Goal: Task Accomplishment & Management: Complete application form

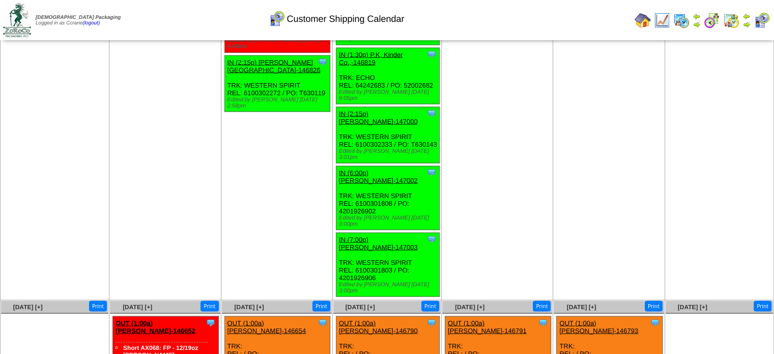
scroll to position [1777, 0]
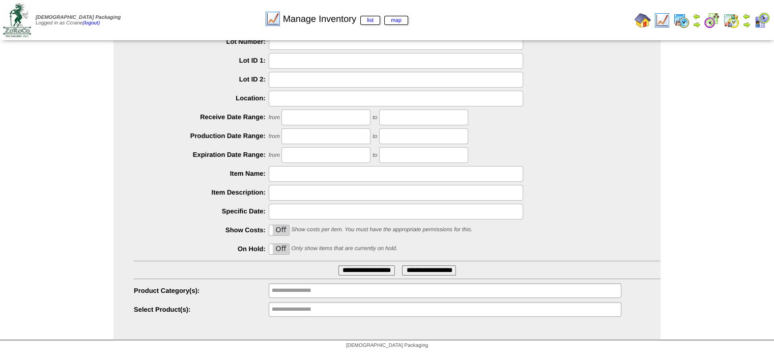
scroll to position [70, 0]
click at [302, 309] on input "**********" at bounding box center [304, 309] width 65 height 13
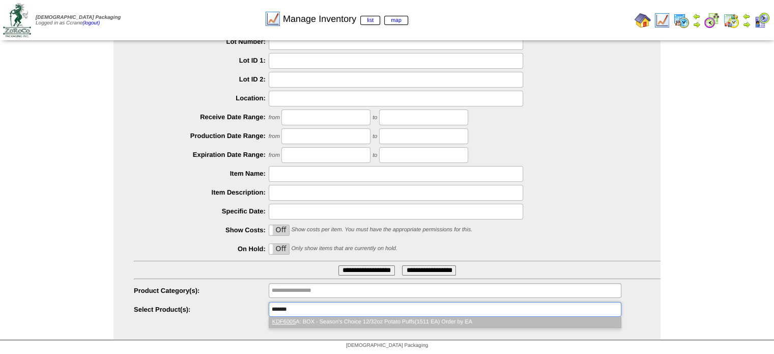
type input "*******"
click at [311, 319] on li "KDF6005 A: BOX - Season's Choice 12/32oz Potato Puffs(1511 EA) Order by EA" at bounding box center [445, 321] width 352 height 11
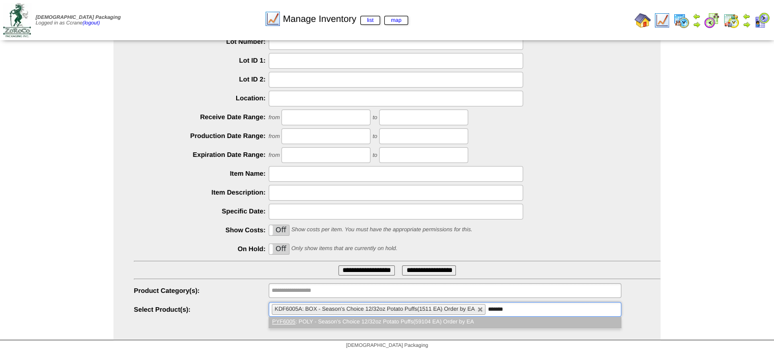
type input "*******"
click at [311, 318] on li "PYF6005 : POLY - Season's Choice 12/32oz Potato Puffs(59104 EA) Order by EA" at bounding box center [445, 321] width 352 height 11
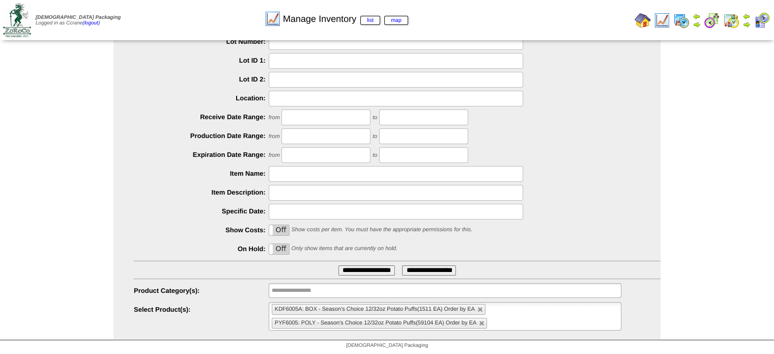
click at [386, 269] on input "**********" at bounding box center [366, 270] width 56 height 10
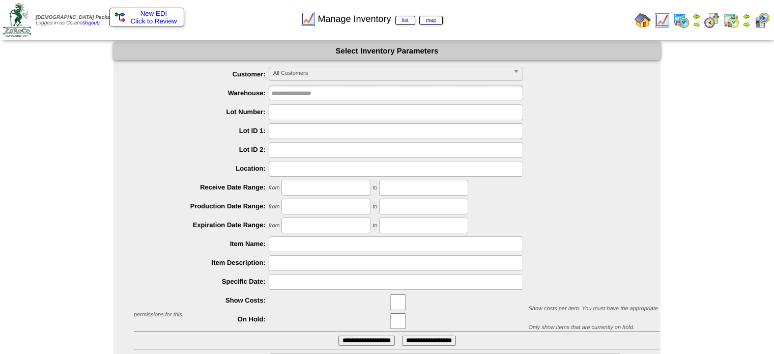
scroll to position [70, 0]
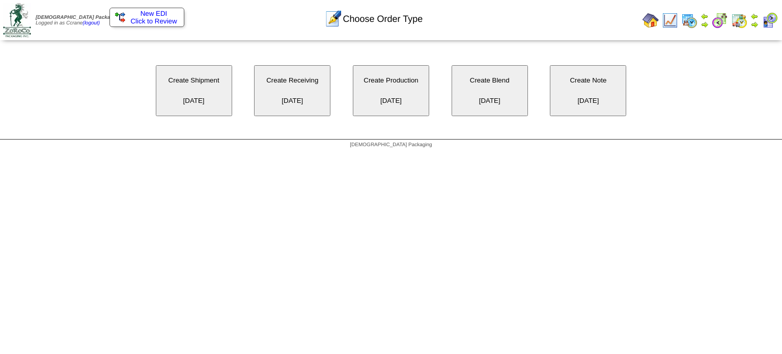
click at [276, 100] on button "Create Receiving 09/29/2025" at bounding box center [292, 90] width 76 height 51
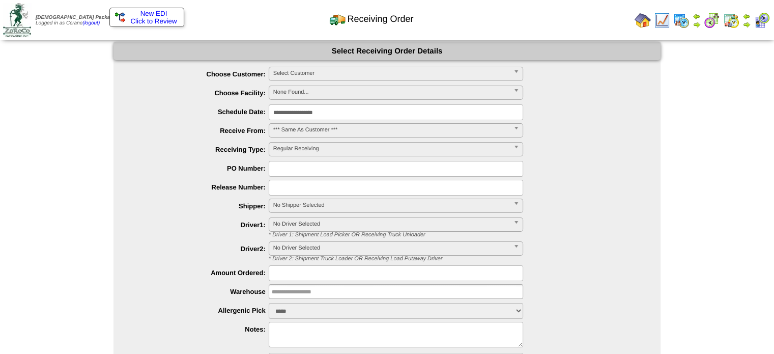
click at [299, 76] on span "Select Customer" at bounding box center [391, 73] width 236 height 12
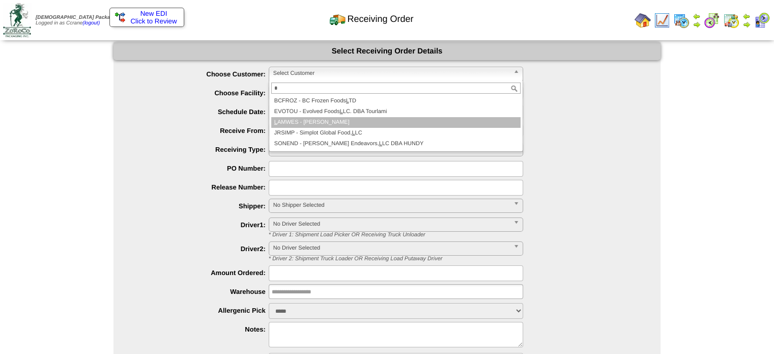
type input "*"
click at [319, 126] on li "L AMWES - [PERSON_NAME]" at bounding box center [395, 122] width 249 height 11
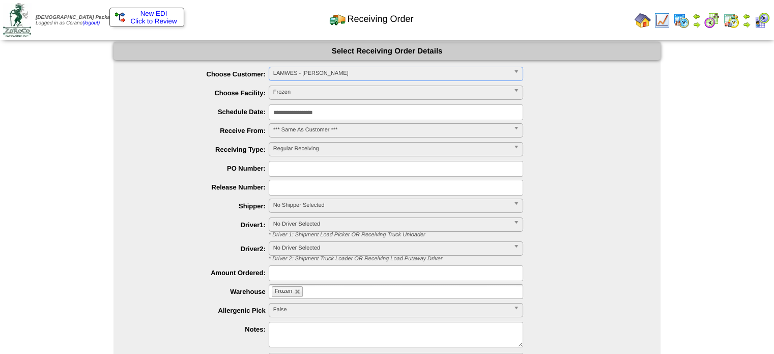
click at [291, 71] on span "Select Customer" at bounding box center [391, 73] width 236 height 12
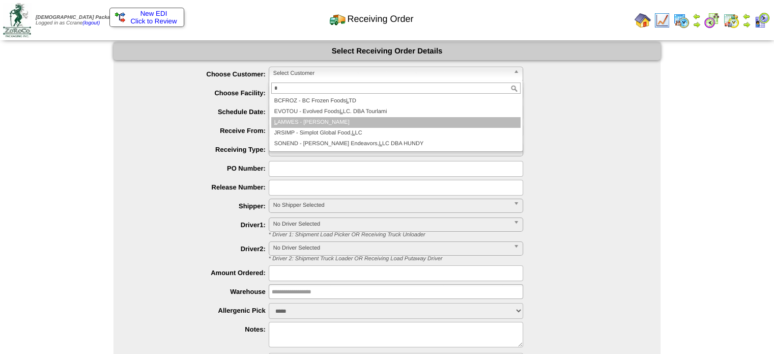
type input "*"
click at [305, 124] on li "L AMWES - Lamb-Weston" at bounding box center [395, 122] width 249 height 11
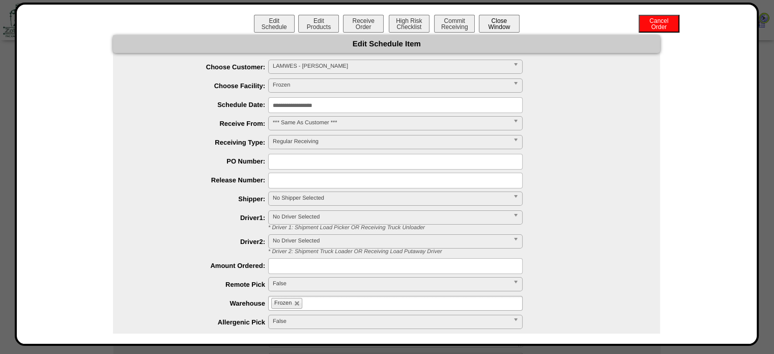
click at [496, 26] on button "Close Window" at bounding box center [499, 24] width 41 height 18
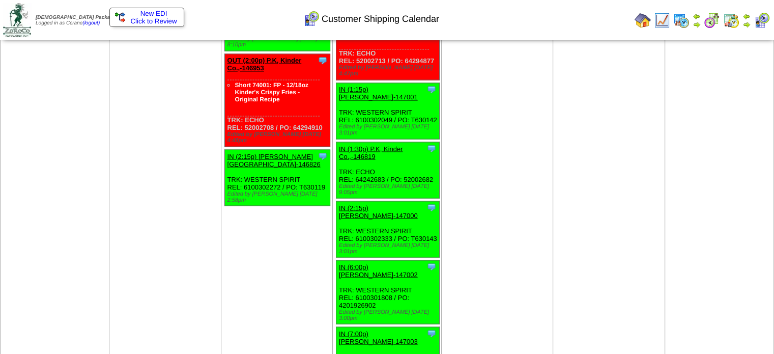
scroll to position [1832, 0]
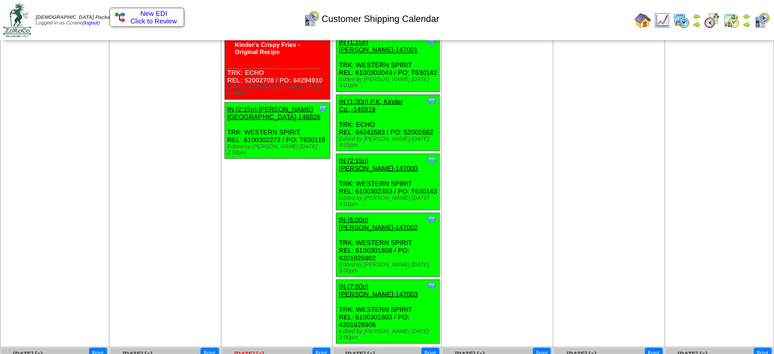
click at [254, 350] on span "[DATE] [+]" at bounding box center [250, 353] width 30 height 7
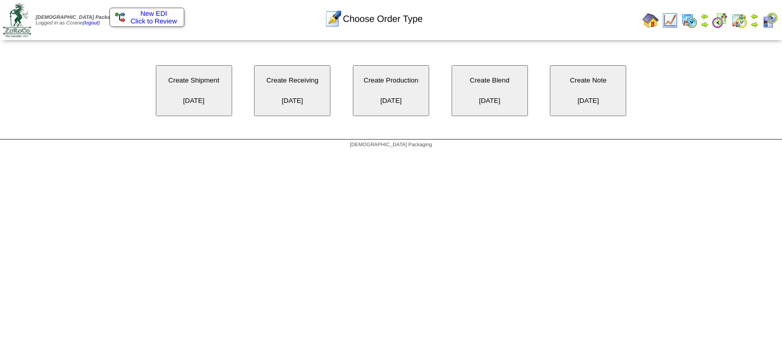
click at [277, 101] on button "Create Receiving [DATE]" at bounding box center [292, 90] width 76 height 51
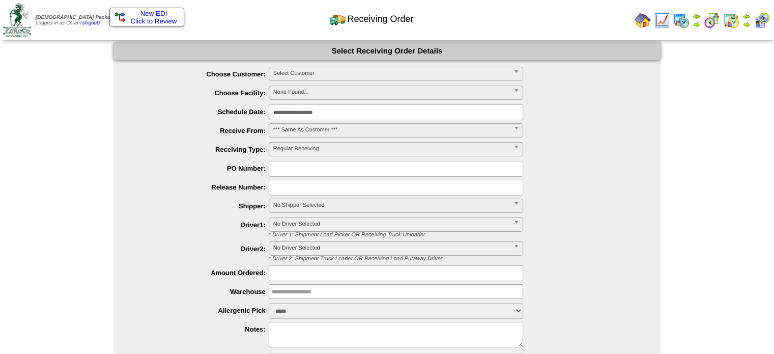
click at [306, 72] on span "Select Customer" at bounding box center [391, 73] width 236 height 12
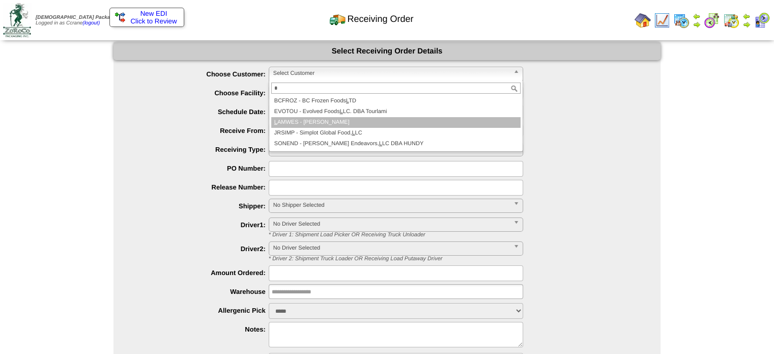
type input "*"
click at [319, 122] on li "L AMWES - Lamb-Weston" at bounding box center [395, 122] width 249 height 11
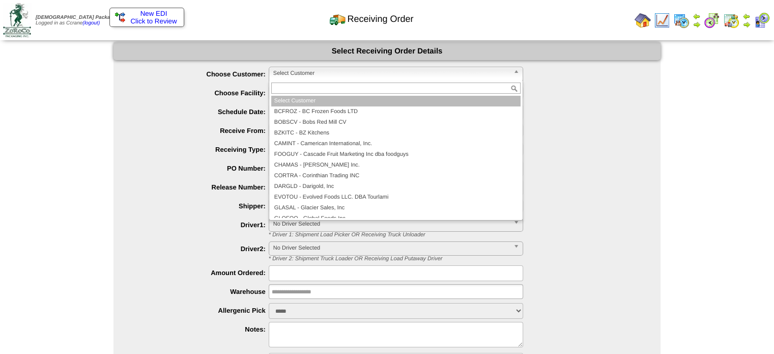
click at [293, 73] on span "Select Customer" at bounding box center [391, 73] width 236 height 12
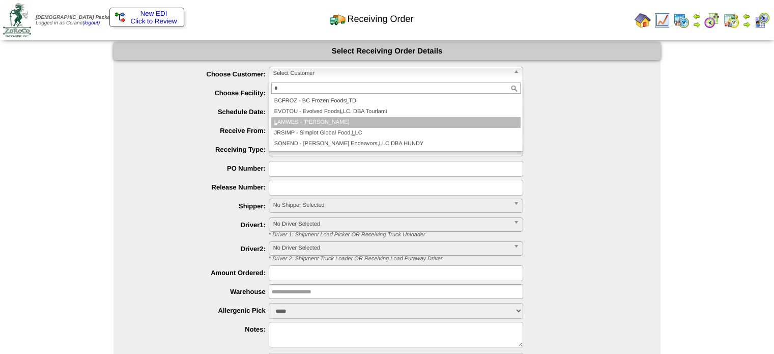
type input "*"
click at [299, 117] on li "L AMWES - Lamb-Weston" at bounding box center [395, 122] width 249 height 11
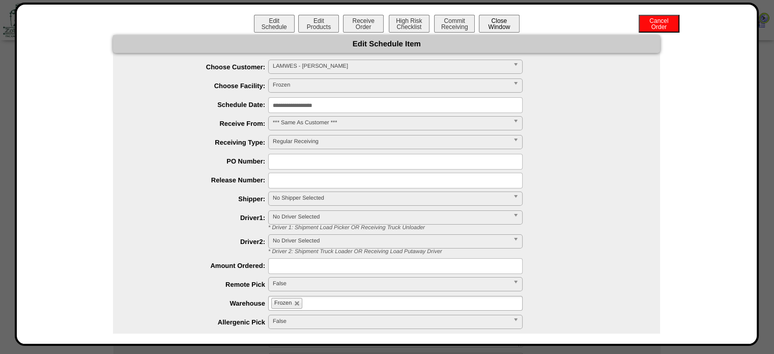
click at [493, 26] on button "Close Window" at bounding box center [499, 24] width 41 height 18
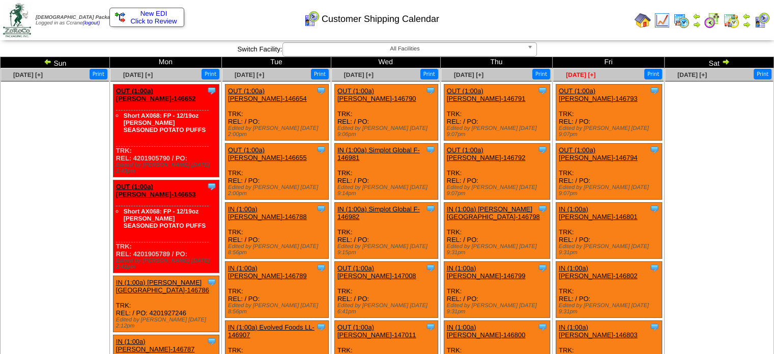
click at [585, 74] on span "[DATE] [+]" at bounding box center [581, 74] width 30 height 7
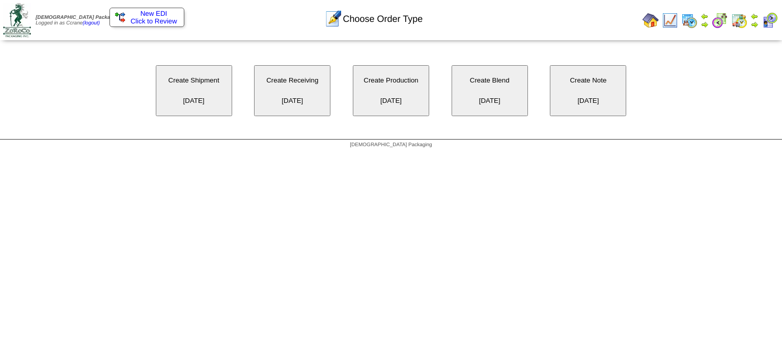
click at [192, 93] on button "Create Shipment [DATE]" at bounding box center [194, 90] width 76 height 51
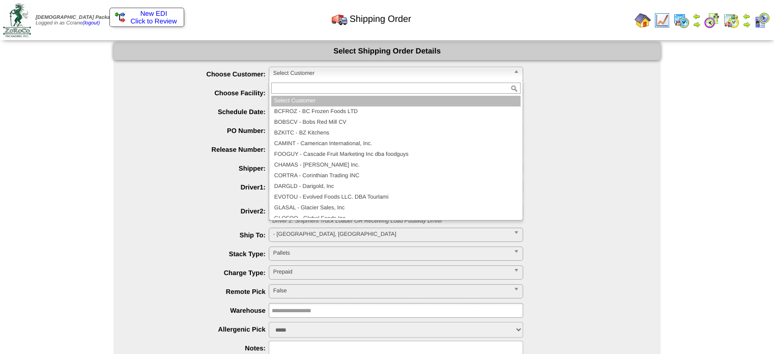
click at [332, 69] on span "Select Customer" at bounding box center [391, 73] width 236 height 12
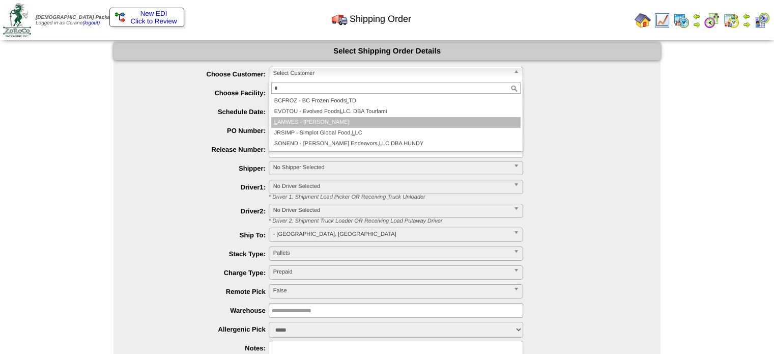
type input "*"
drag, startPoint x: 313, startPoint y: 119, endPoint x: 332, endPoint y: 117, distance: 18.5
click at [314, 119] on li "L AMWES - Lamb-Weston" at bounding box center [395, 122] width 249 height 11
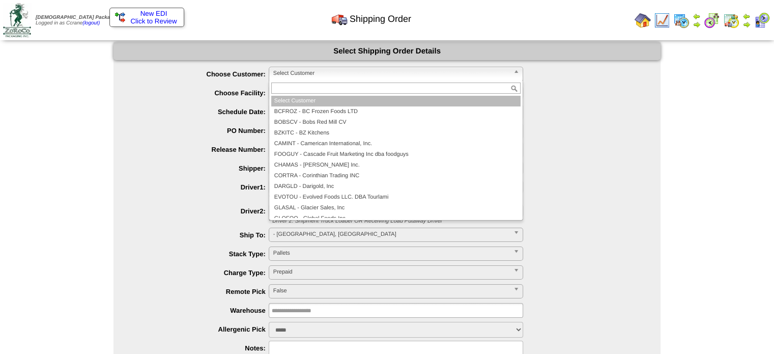
click at [299, 76] on span "Select Customer" at bounding box center [391, 73] width 236 height 12
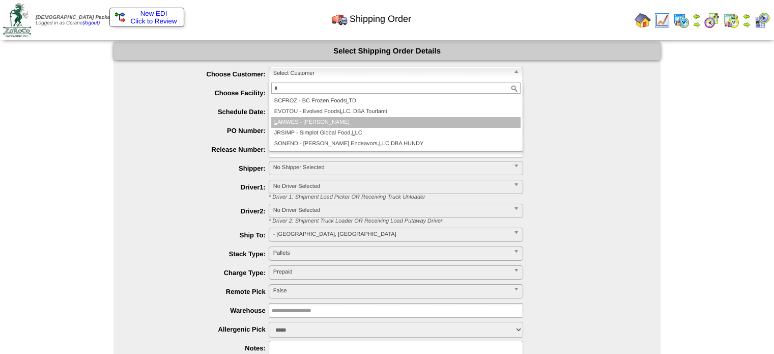
type input "*"
click at [300, 122] on li "L AMWES - Lamb-Weston" at bounding box center [395, 122] width 249 height 11
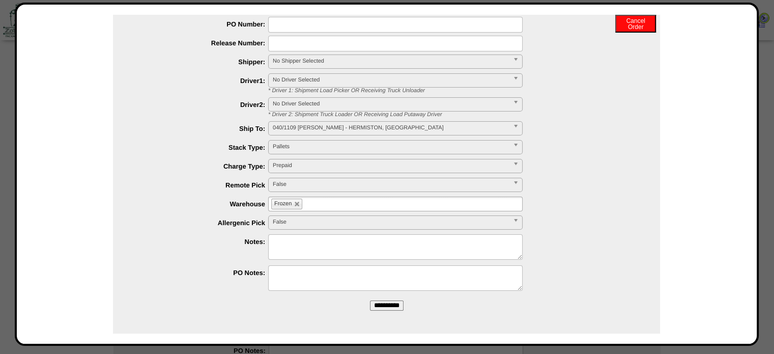
scroll to position [51, 0]
click at [389, 304] on input "**********" at bounding box center [387, 305] width 34 height 10
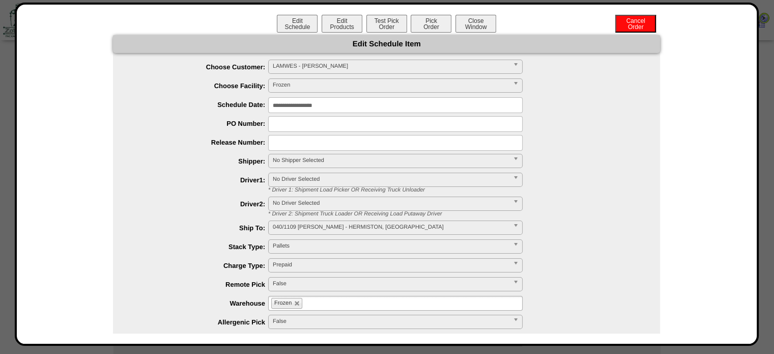
scroll to position [0, 0]
click at [464, 30] on button "Close Window" at bounding box center [475, 24] width 41 height 18
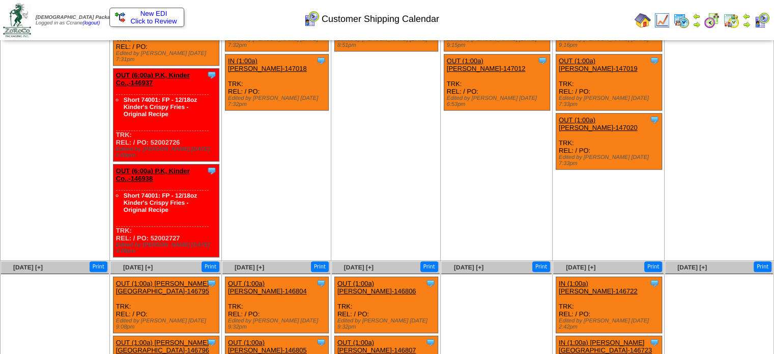
scroll to position [519, 0]
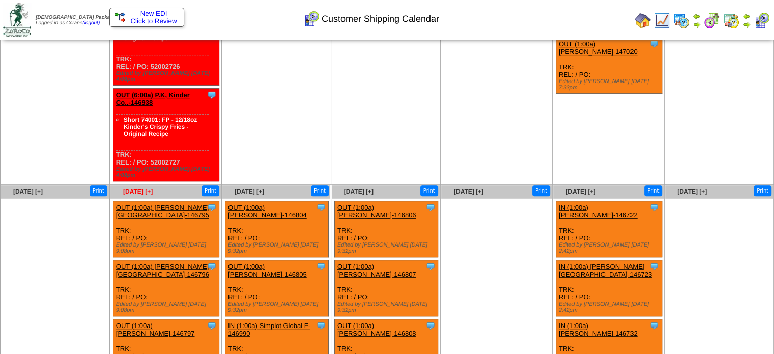
click at [139, 188] on span "[DATE] [+]" at bounding box center [138, 191] width 30 height 7
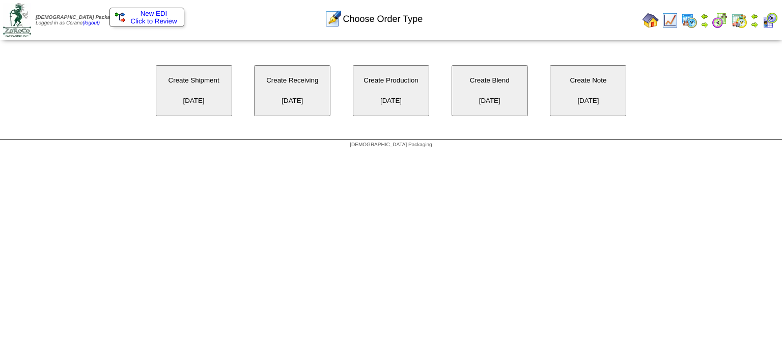
click at [196, 105] on button "Create Shipment [DATE]" at bounding box center [194, 90] width 76 height 51
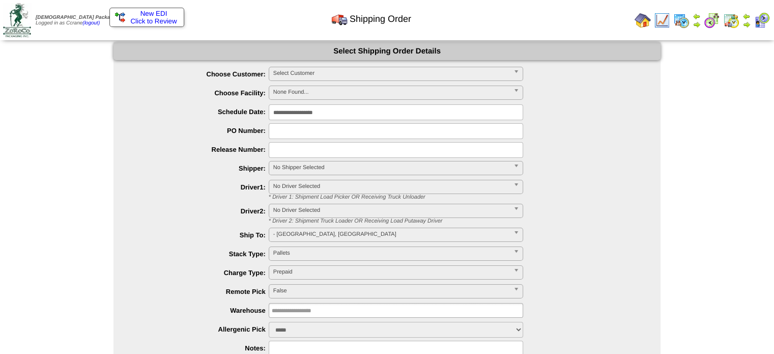
click at [334, 77] on span "Select Customer" at bounding box center [391, 73] width 236 height 12
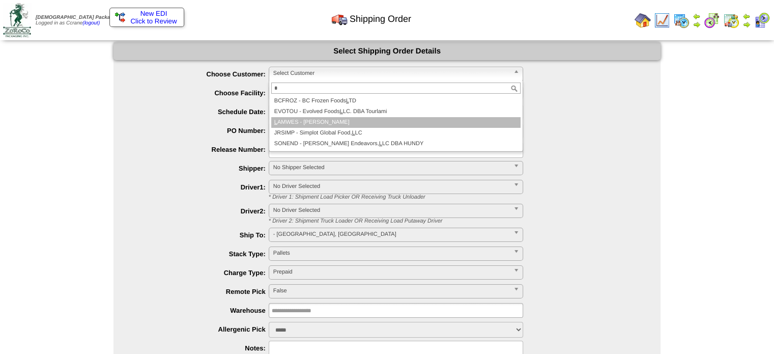
type input "*"
click at [341, 121] on li "L AMWES - [PERSON_NAME]" at bounding box center [395, 122] width 249 height 11
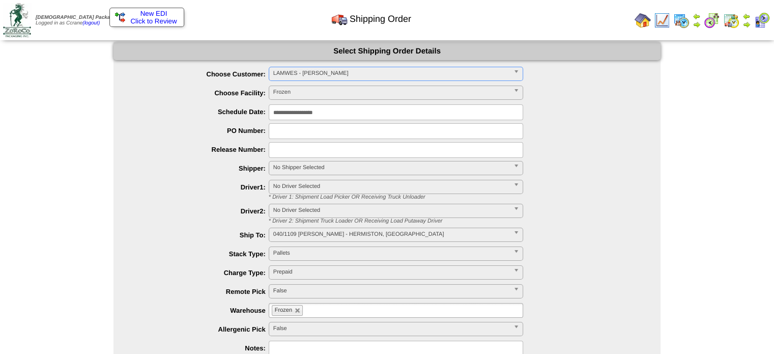
click at [281, 71] on span "Select Customer" at bounding box center [391, 73] width 236 height 12
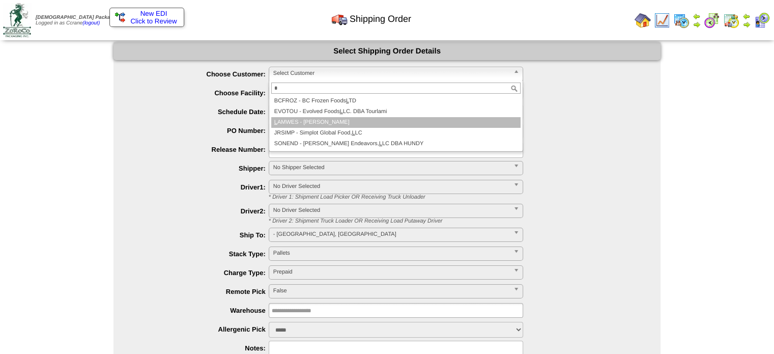
type input "*"
click at [311, 122] on li "L AMWES - [PERSON_NAME]" at bounding box center [395, 122] width 249 height 11
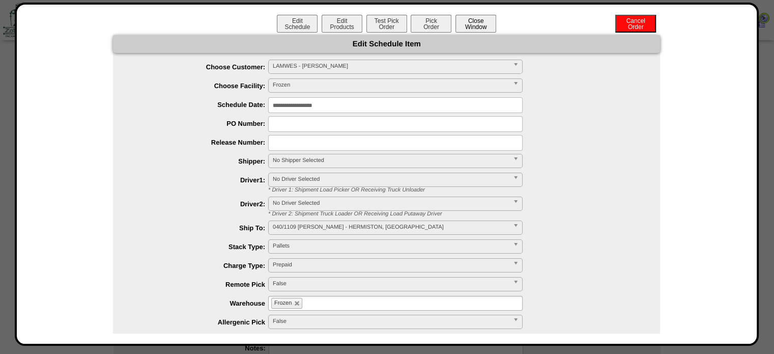
click at [473, 26] on button "Close Window" at bounding box center [475, 24] width 41 height 18
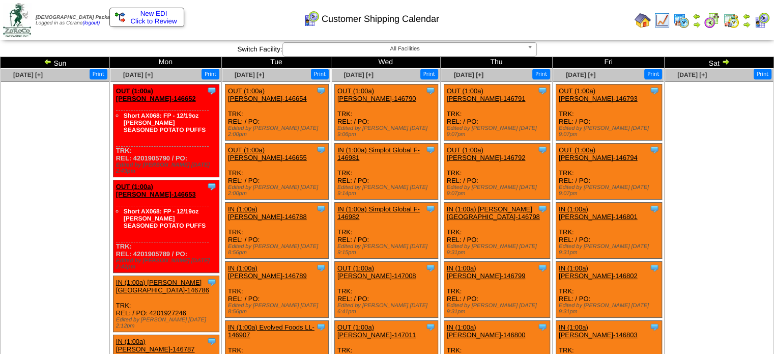
click at [79, 207] on ul at bounding box center [55, 157] width 108 height 153
click at [139, 77] on span "[DATE] [+]" at bounding box center [138, 74] width 30 height 7
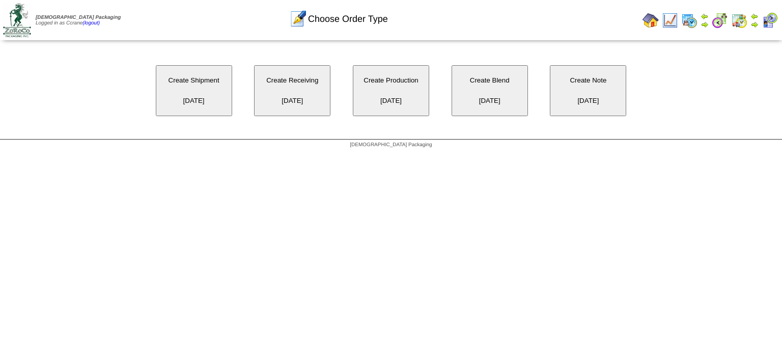
click at [277, 93] on button "Create Receiving [DATE]" at bounding box center [292, 90] width 76 height 51
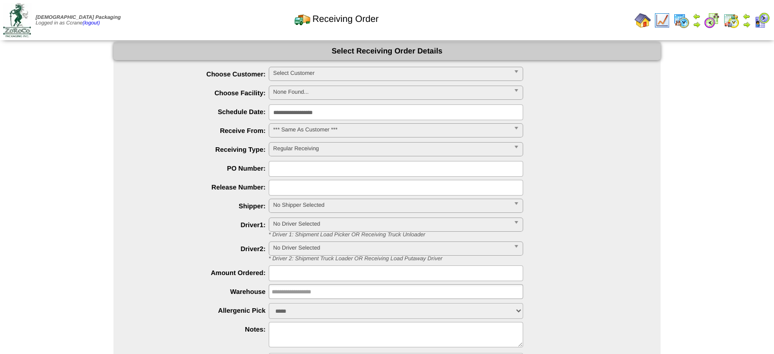
click at [285, 75] on span "Select Customer" at bounding box center [391, 73] width 236 height 12
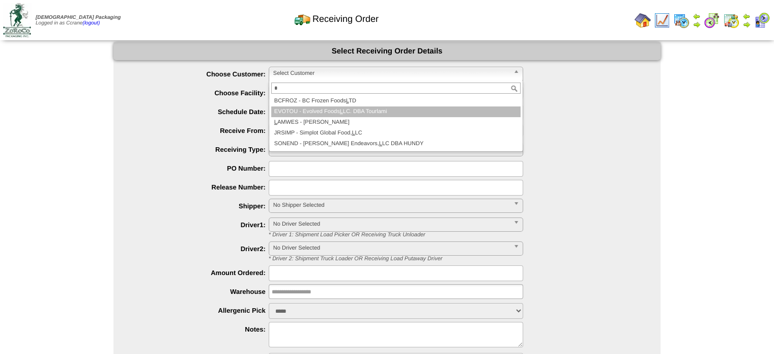
type input "*"
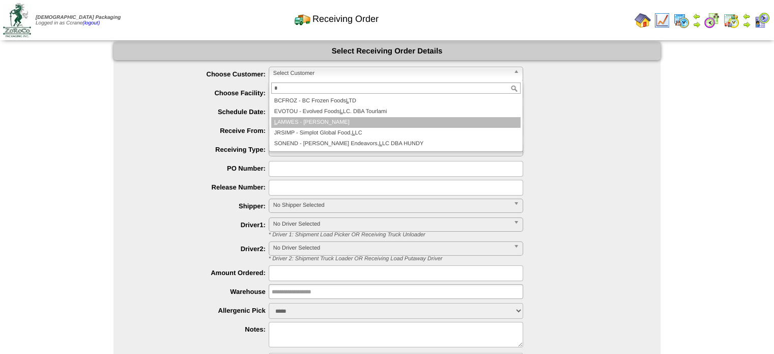
click at [315, 123] on li "L AMWES - [PERSON_NAME]" at bounding box center [395, 122] width 249 height 11
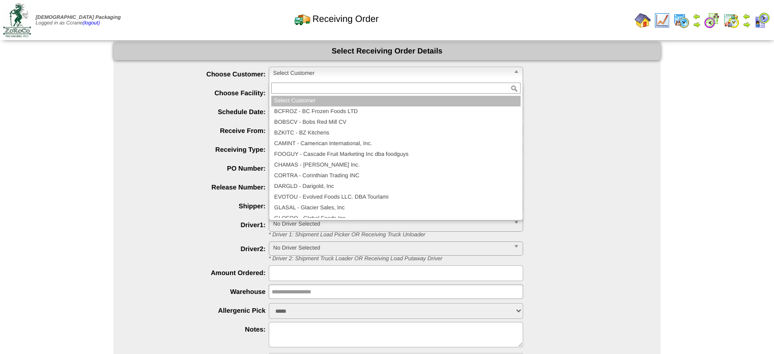
click at [311, 70] on span "Select Customer" at bounding box center [391, 73] width 236 height 12
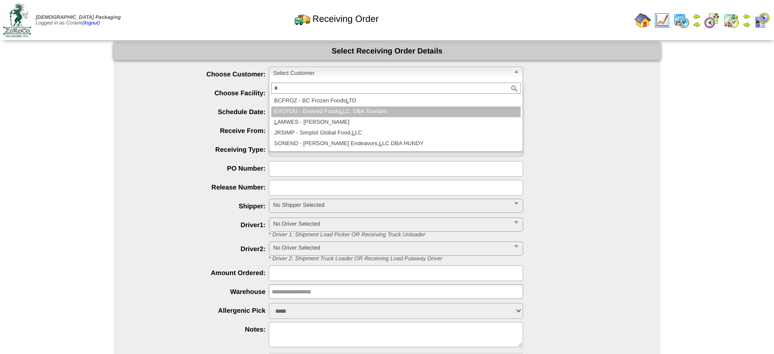
type input "*"
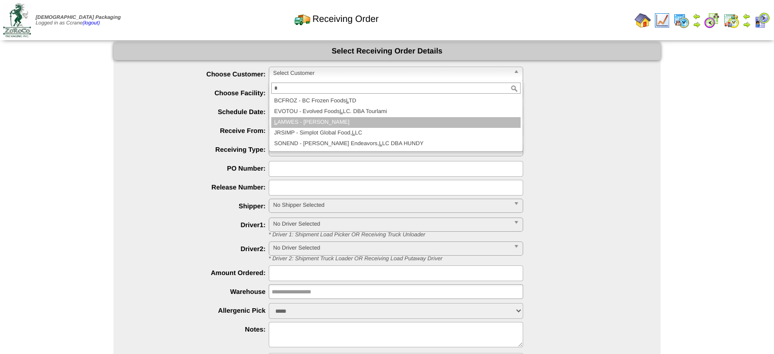
click at [315, 118] on li "L AMWES - [PERSON_NAME]" at bounding box center [395, 122] width 249 height 11
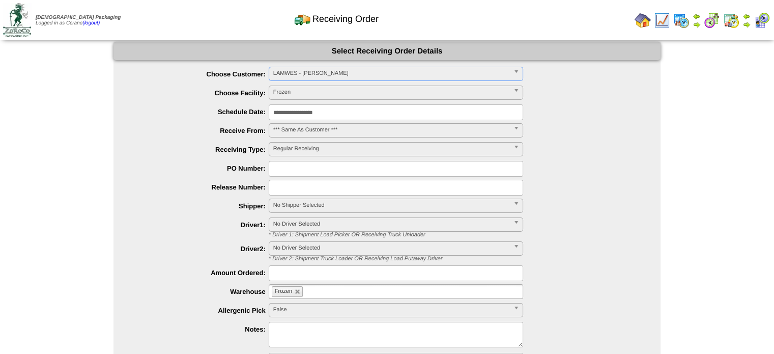
click at [298, 74] on span "Select Customer" at bounding box center [391, 73] width 236 height 12
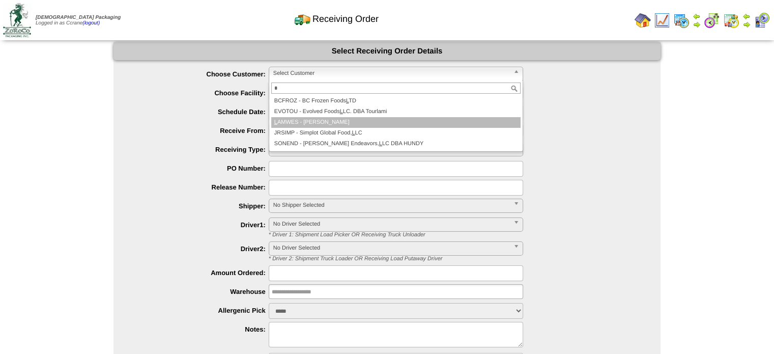
type input "*"
click at [306, 122] on li "L AMWES - [PERSON_NAME]" at bounding box center [395, 122] width 249 height 11
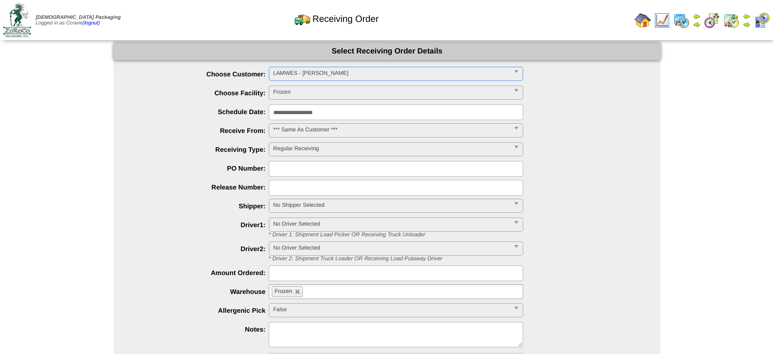
click at [310, 72] on span "Select Customer" at bounding box center [391, 73] width 236 height 12
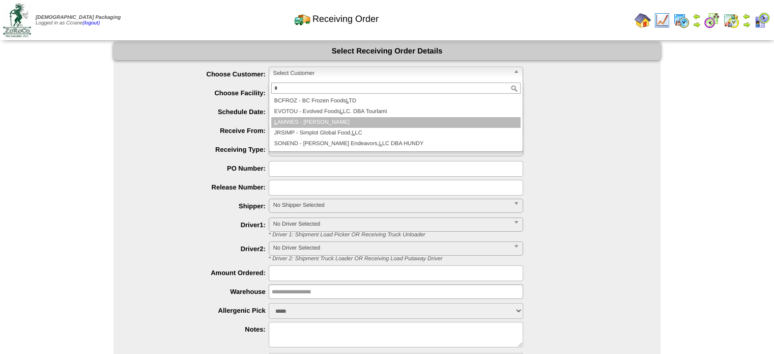
type input "*"
click at [320, 123] on li "L AMWES - [PERSON_NAME]" at bounding box center [395, 122] width 249 height 11
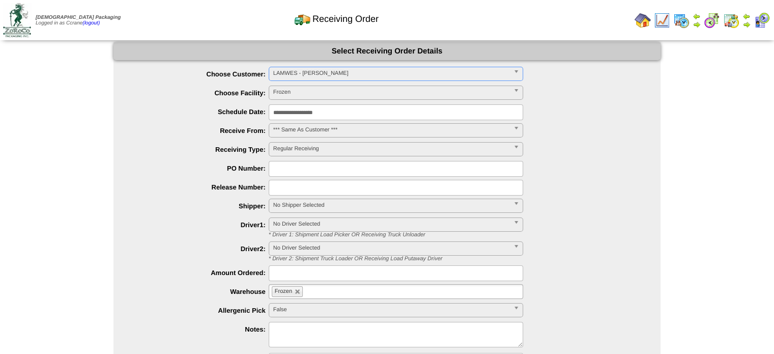
drag, startPoint x: 0, startPoint y: 0, endPoint x: 318, endPoint y: 73, distance: 326.2
click at [318, 73] on span "Select Customer" at bounding box center [391, 73] width 236 height 12
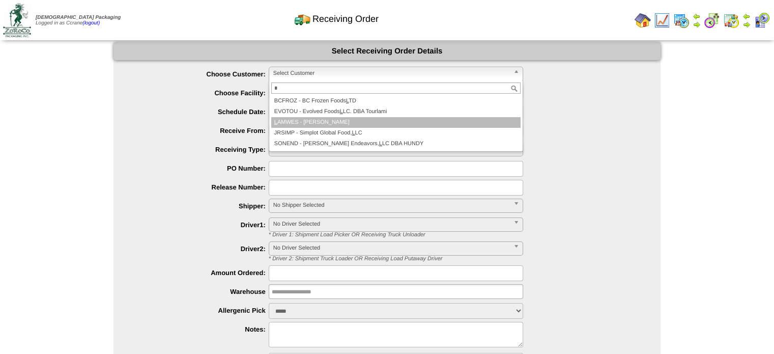
type input "*"
click at [307, 121] on li "L AMWES - [PERSON_NAME]" at bounding box center [395, 122] width 249 height 11
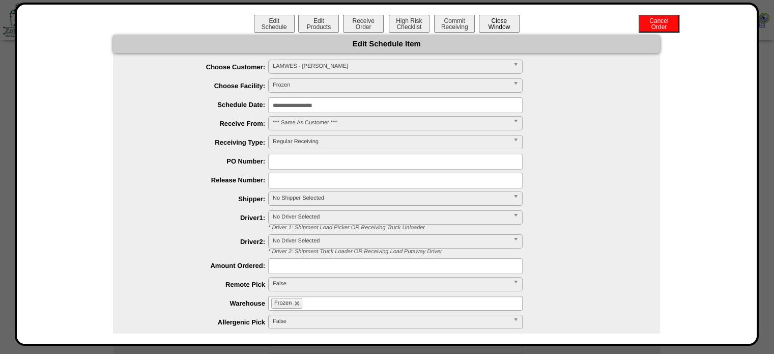
click at [496, 27] on button "Close Window" at bounding box center [499, 24] width 41 height 18
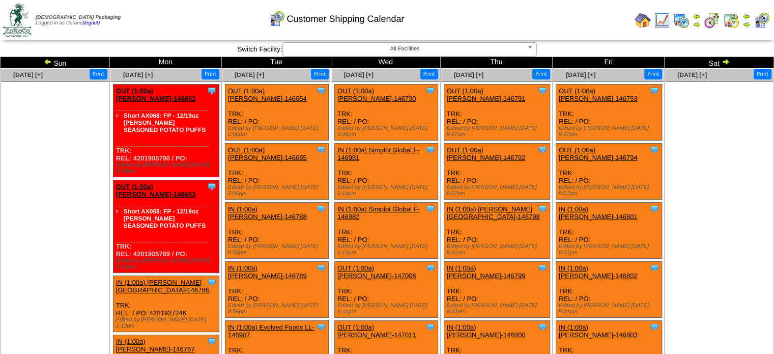
click at [251, 70] on div "Sep 30 [+]" at bounding box center [249, 75] width 54 height 12
click at [250, 75] on span "Sep 30 [+]" at bounding box center [250, 74] width 30 height 7
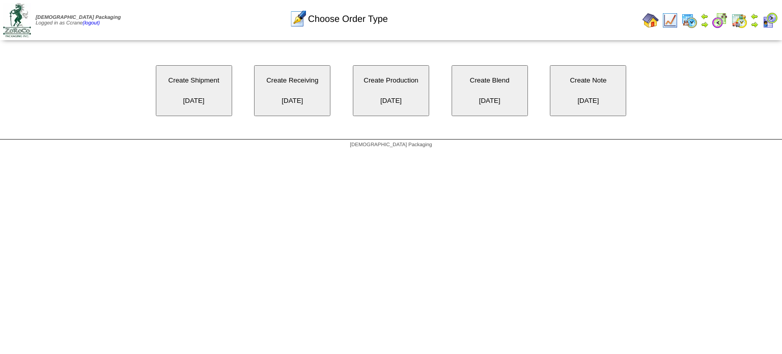
click at [283, 85] on button "Create Receiving 09/30/2025" at bounding box center [292, 90] width 76 height 51
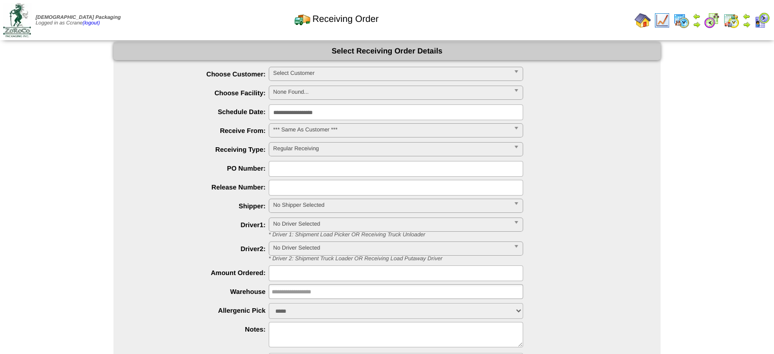
click at [305, 73] on span "Select Customer" at bounding box center [391, 73] width 236 height 12
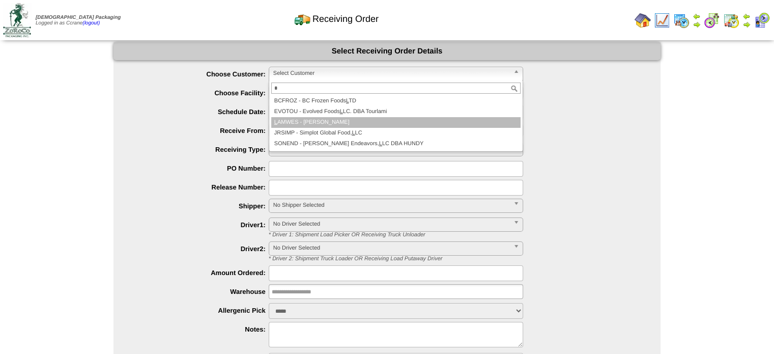
type input "*"
click at [295, 127] on li "L AMWES - [PERSON_NAME]" at bounding box center [395, 122] width 249 height 11
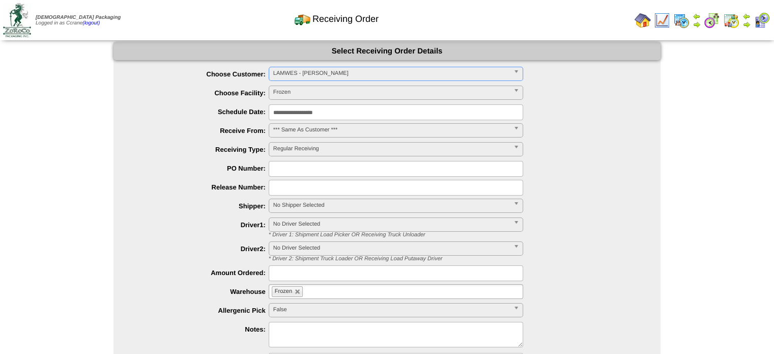
click at [283, 73] on span "Select Customer" at bounding box center [391, 73] width 236 height 12
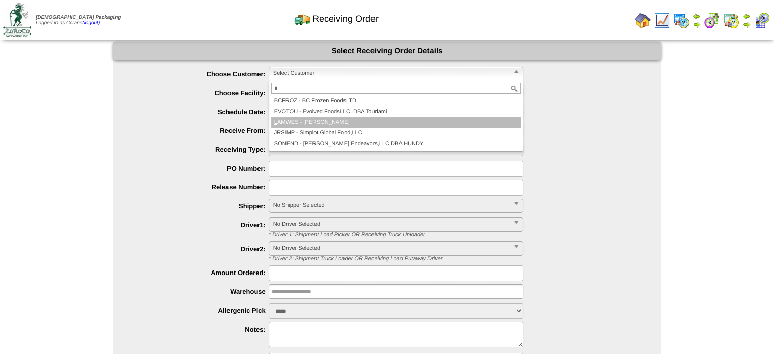
type input "*"
click at [294, 126] on li "L AMWES - [PERSON_NAME]" at bounding box center [395, 122] width 249 height 11
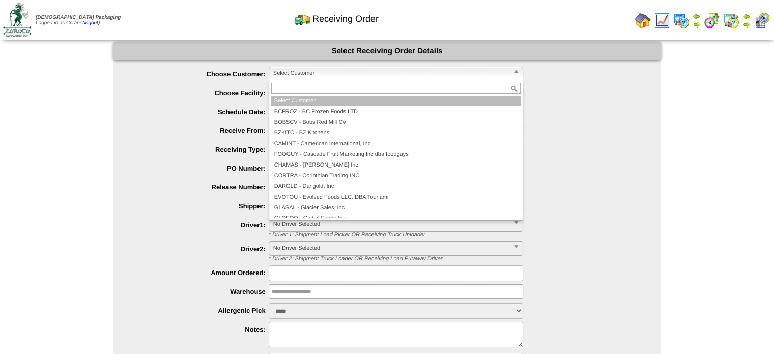
click at [289, 74] on span "Select Customer" at bounding box center [391, 73] width 236 height 12
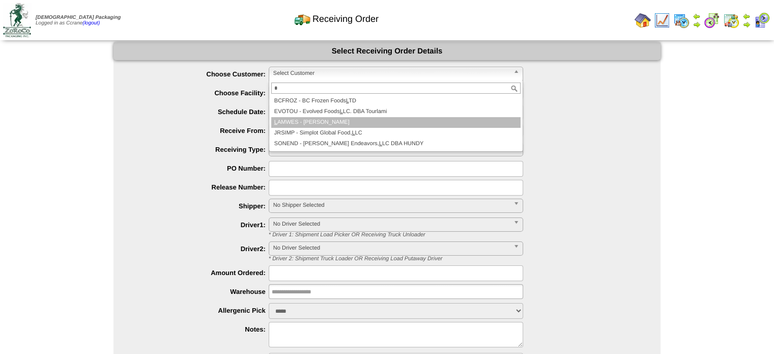
type input "*"
click at [299, 125] on li "L AMWES - [PERSON_NAME]" at bounding box center [395, 122] width 249 height 11
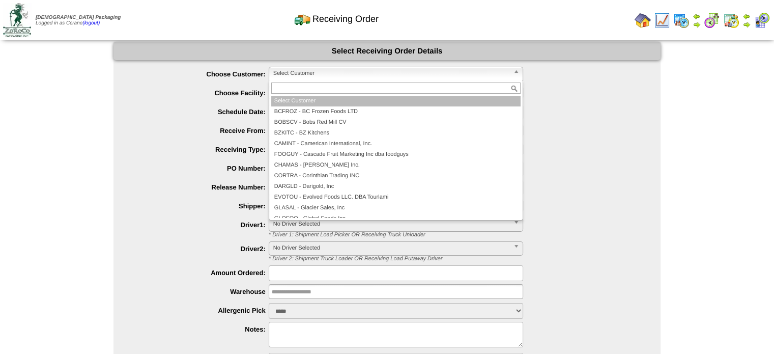
click at [344, 76] on span "Select Customer" at bounding box center [391, 73] width 236 height 12
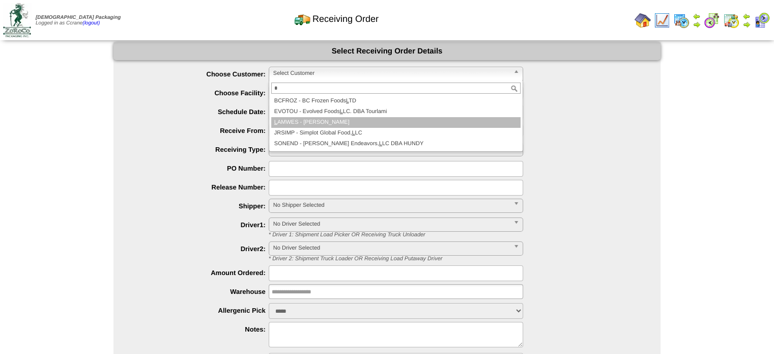
type input "*"
click at [332, 121] on li "L AMWES - [PERSON_NAME]" at bounding box center [395, 122] width 249 height 11
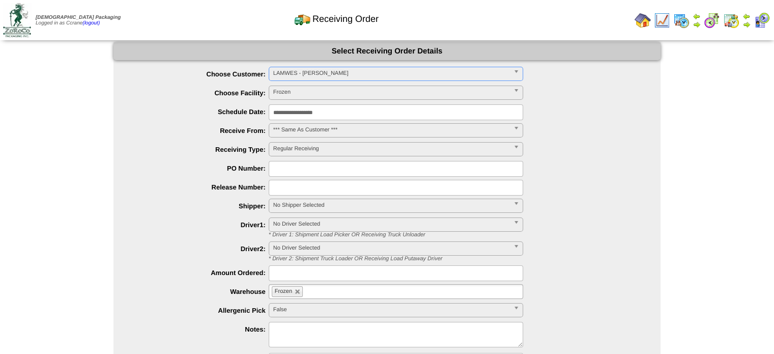
click at [293, 75] on span "Select Customer" at bounding box center [391, 73] width 236 height 12
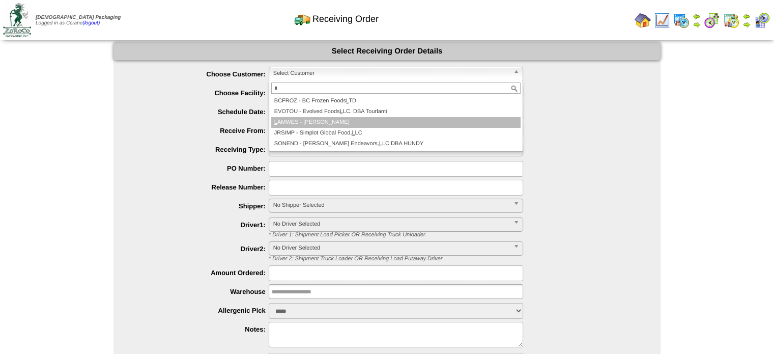
type input "*"
click at [336, 125] on li "L AMWES - [PERSON_NAME]" at bounding box center [395, 122] width 249 height 11
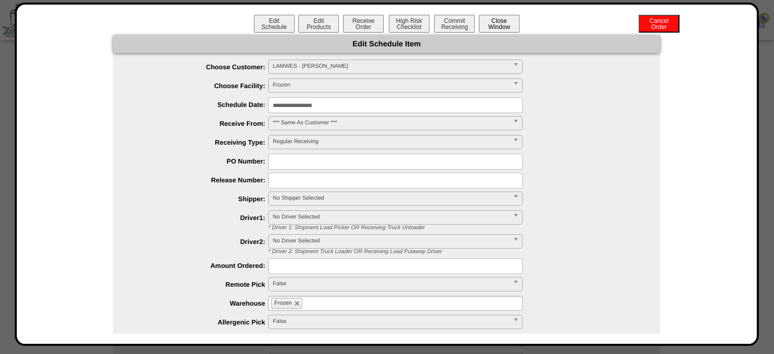
click at [492, 21] on button "Close Window" at bounding box center [499, 24] width 41 height 18
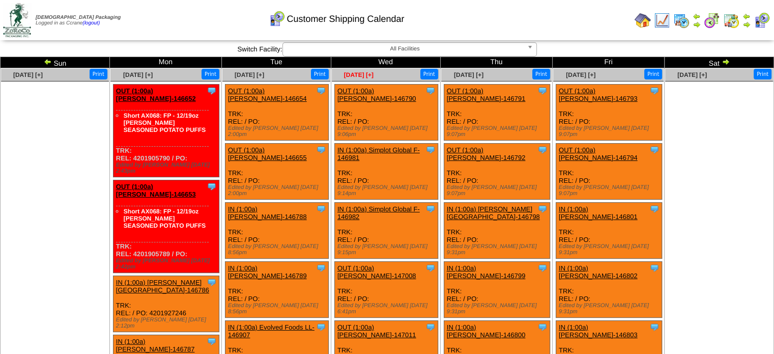
click at [364, 75] on span "[DATE] [+]" at bounding box center [359, 74] width 30 height 7
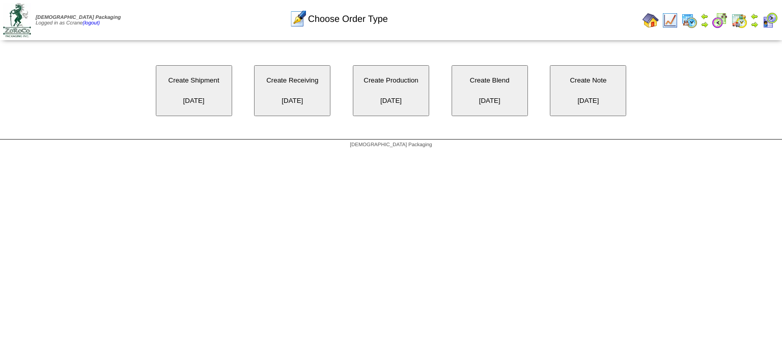
click at [296, 89] on button "Create Receiving 10/01/2025" at bounding box center [292, 90] width 76 height 51
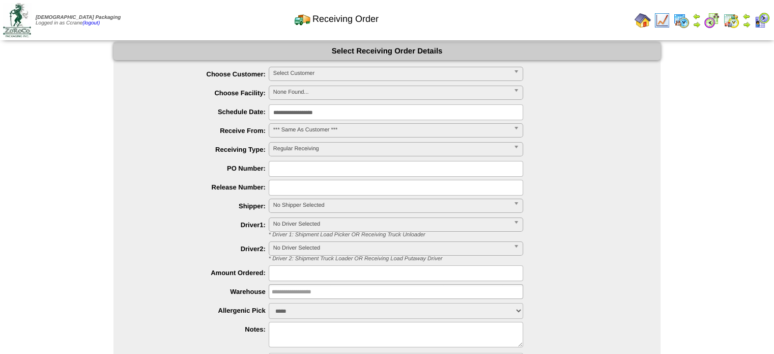
click at [319, 72] on span "Select Customer" at bounding box center [391, 73] width 236 height 12
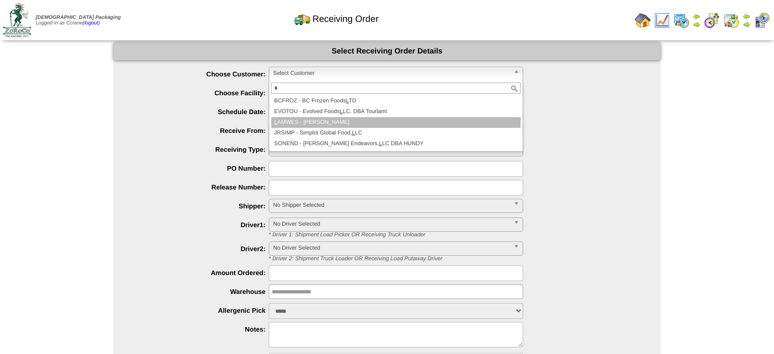
type input "*"
click at [330, 122] on li "L AMWES - Lamb-Weston" at bounding box center [395, 122] width 249 height 11
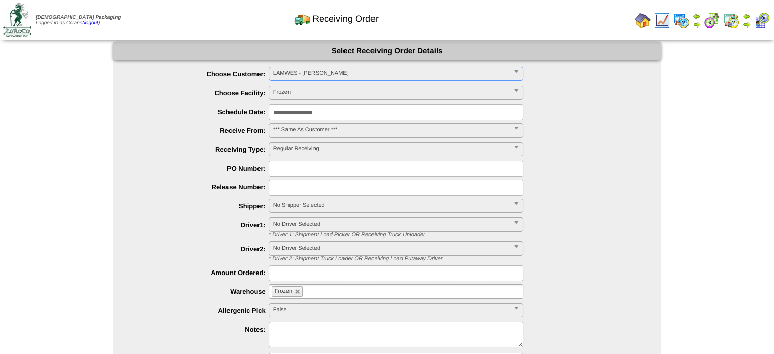
click at [286, 72] on span "Select Customer" at bounding box center [391, 73] width 236 height 12
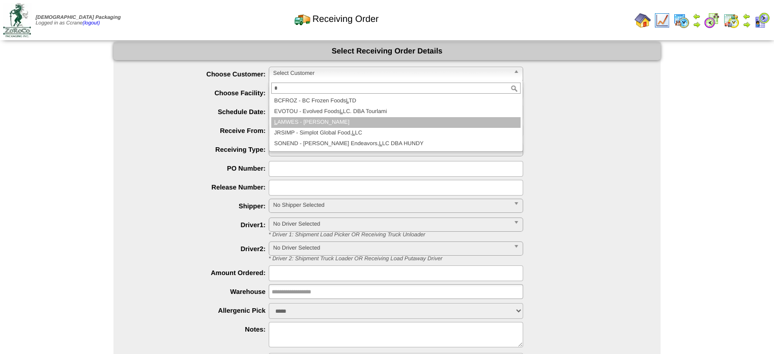
type input "*"
click at [304, 120] on li "L AMWES - Lamb-Weston" at bounding box center [395, 122] width 249 height 11
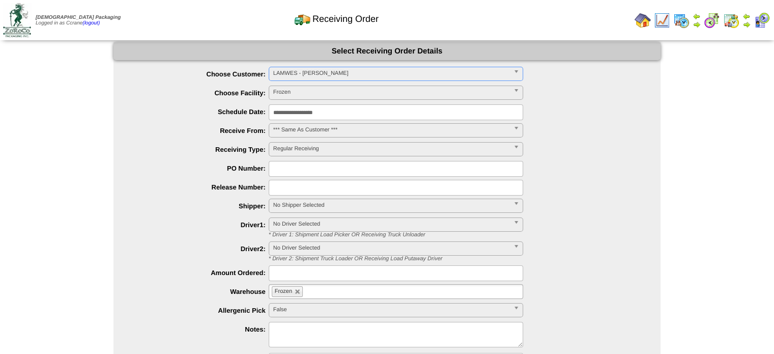
drag, startPoint x: 0, startPoint y: 0, endPoint x: 299, endPoint y: 73, distance: 307.5
click at [299, 73] on span "Select Customer" at bounding box center [391, 73] width 236 height 12
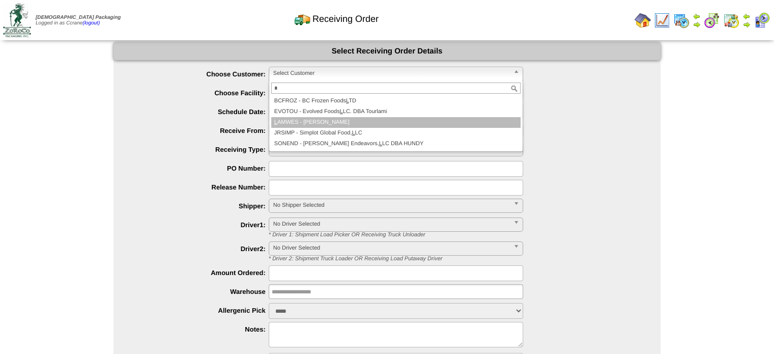
type input "*"
click at [317, 124] on li "L AMWES - [PERSON_NAME]" at bounding box center [395, 122] width 249 height 11
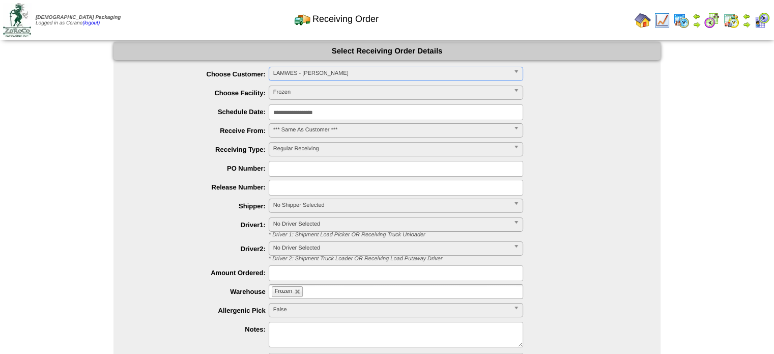
drag, startPoint x: 0, startPoint y: 0, endPoint x: 287, endPoint y: 75, distance: 297.0
click at [287, 75] on span "Select Customer" at bounding box center [391, 73] width 236 height 12
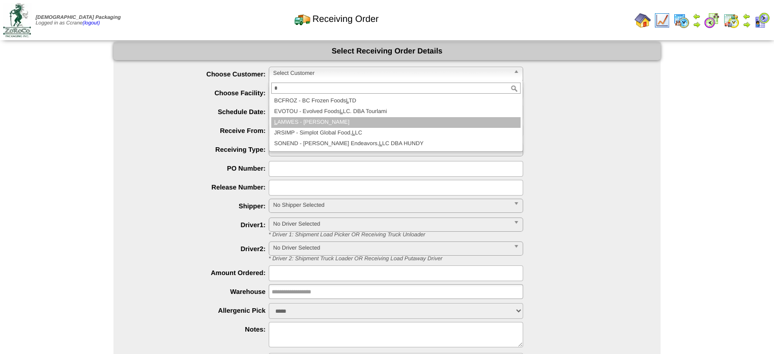
type input "*"
click at [295, 121] on li "L AMWES - [PERSON_NAME]" at bounding box center [395, 122] width 249 height 11
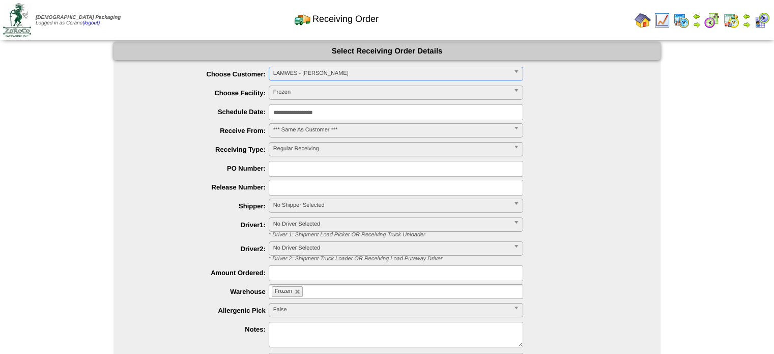
click at [290, 72] on span "Select Customer" at bounding box center [391, 73] width 236 height 12
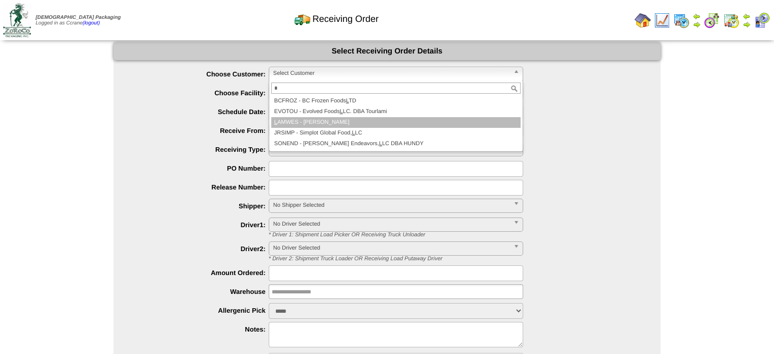
type input "*"
click at [307, 123] on li "L AMWES - Lamb-Weston" at bounding box center [395, 122] width 249 height 11
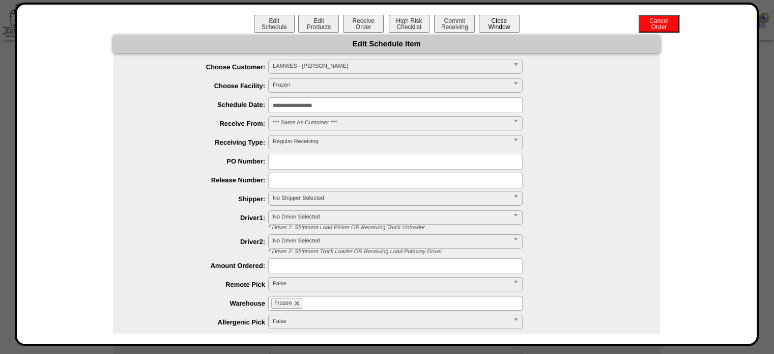
click at [499, 19] on button "Close Window" at bounding box center [499, 24] width 41 height 18
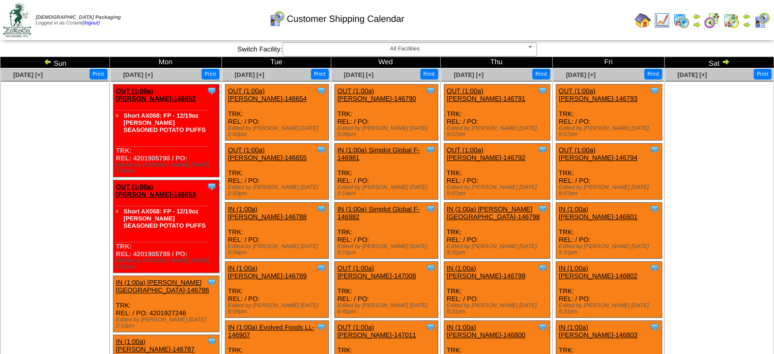
click at [472, 79] on div "Oct 02 [+]" at bounding box center [468, 75] width 55 height 12
click at [472, 75] on span "Oct 02 [+]" at bounding box center [469, 74] width 30 height 7
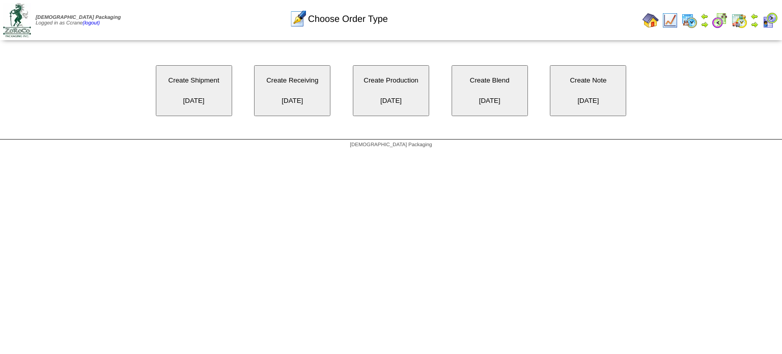
click at [300, 100] on button "Create Receiving 10/02/2025" at bounding box center [292, 90] width 76 height 51
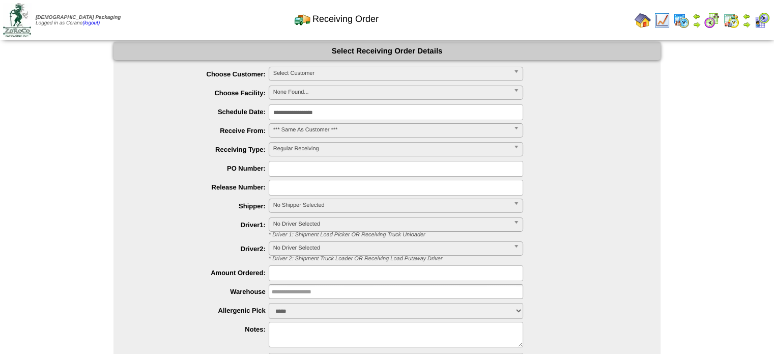
click at [307, 77] on span "Select Customer" at bounding box center [391, 73] width 236 height 12
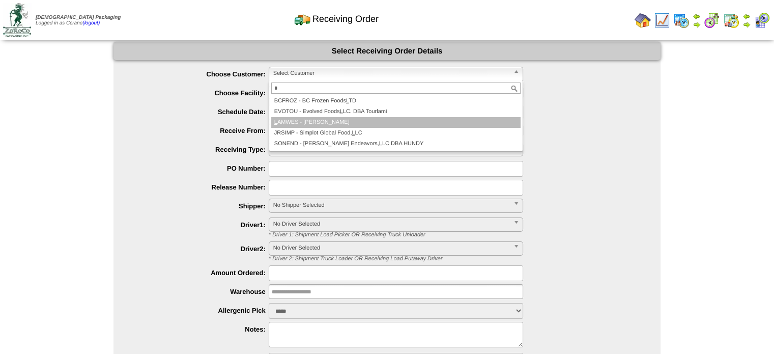
type input "*"
click at [316, 124] on li "L AMWES - [PERSON_NAME]" at bounding box center [395, 122] width 249 height 11
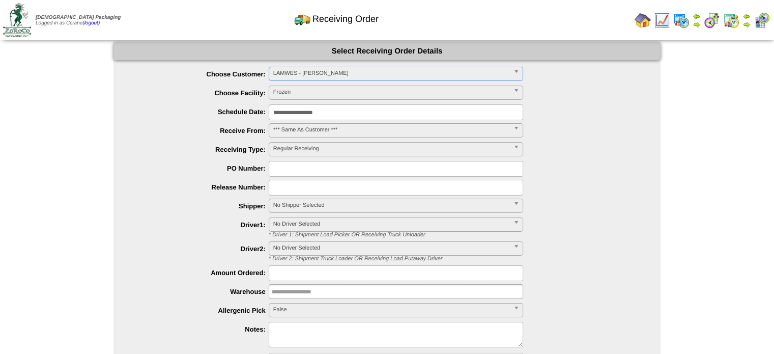
click at [291, 75] on span "Select Customer" at bounding box center [391, 73] width 236 height 12
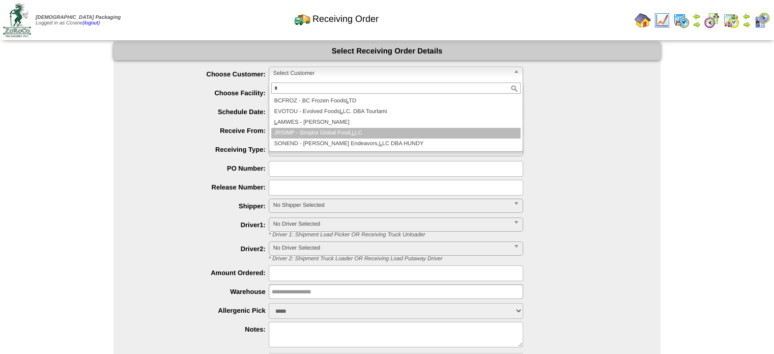
type input "*"
click at [306, 127] on ul "BCFROZ - BC Frozen Foods L TD EVOTOU - Evolved Foods L LC. DBA Tourlami L AMWES…" at bounding box center [394, 122] width 251 height 53
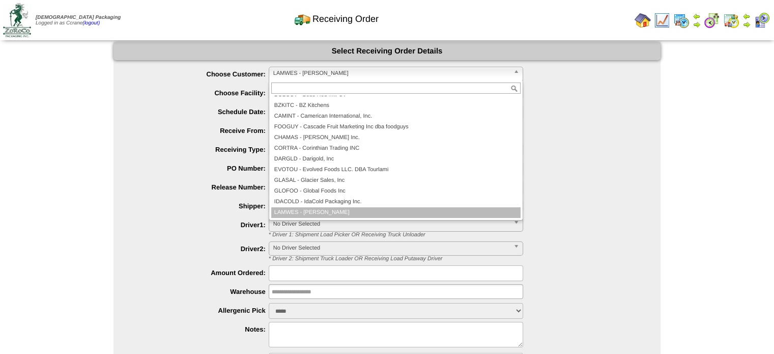
click at [300, 77] on span "LAMWES - Lamb-Weston" at bounding box center [391, 73] width 236 height 12
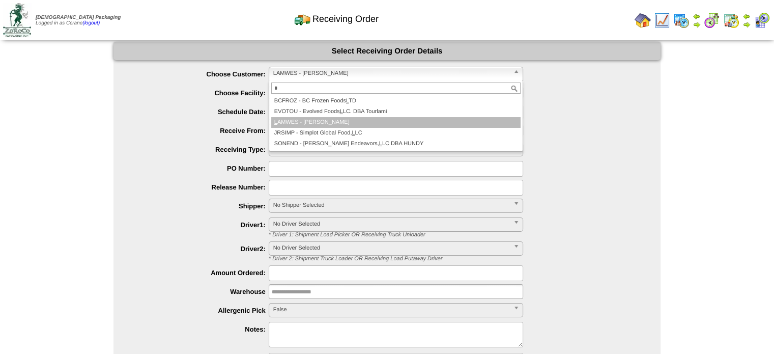
type input "*"
click at [305, 120] on li "L AMWES - [PERSON_NAME]" at bounding box center [395, 122] width 249 height 11
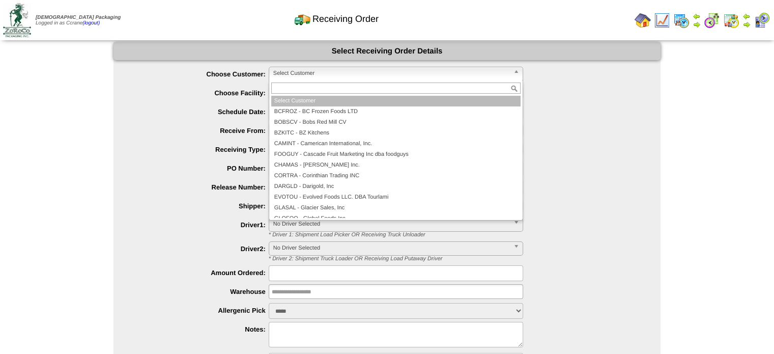
click at [315, 72] on span "Select Customer" at bounding box center [391, 73] width 236 height 12
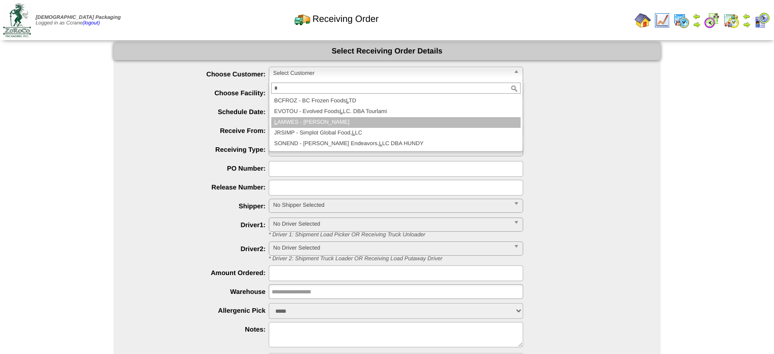
type input "*"
click at [335, 122] on li "L AMWES - [PERSON_NAME]" at bounding box center [395, 122] width 249 height 11
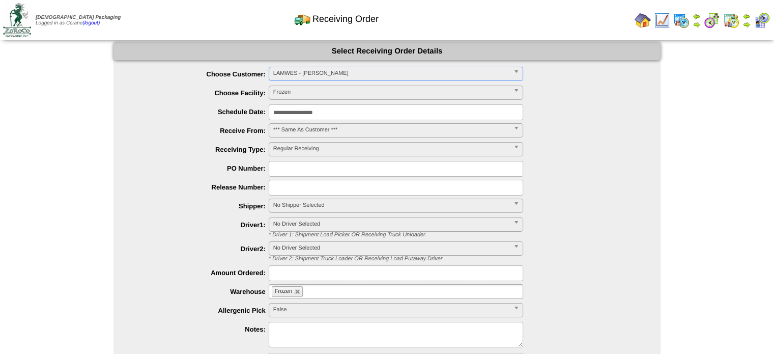
click at [289, 73] on span "Select Customer" at bounding box center [391, 73] width 236 height 12
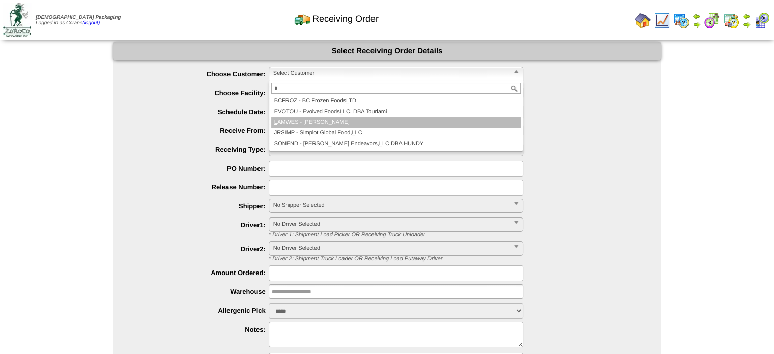
type input "*"
click at [312, 124] on li "L AMWES - Lamb-Weston" at bounding box center [395, 122] width 249 height 11
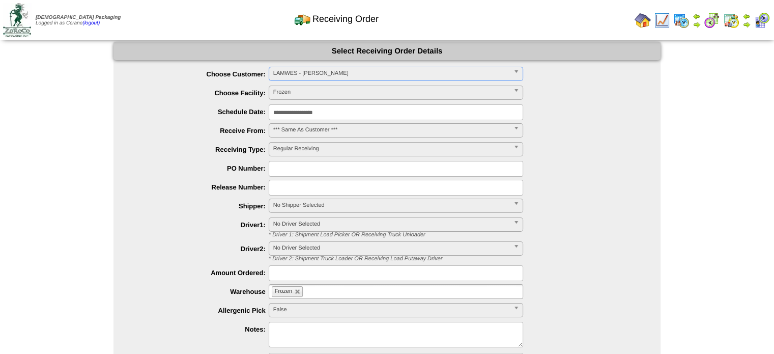
click at [283, 71] on span "Select Customer" at bounding box center [391, 73] width 236 height 12
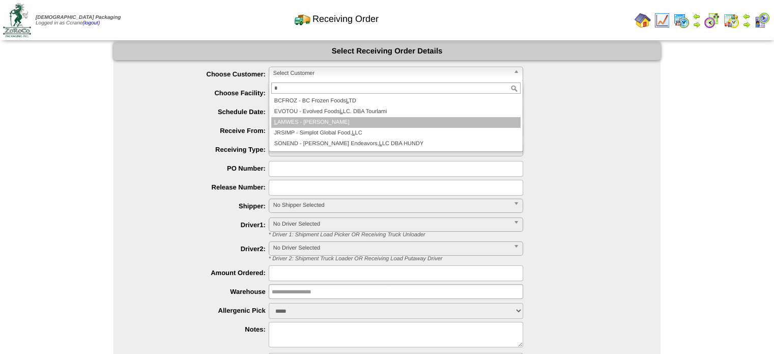
type input "*"
click at [308, 122] on li "L AMWES - [PERSON_NAME]" at bounding box center [395, 122] width 249 height 11
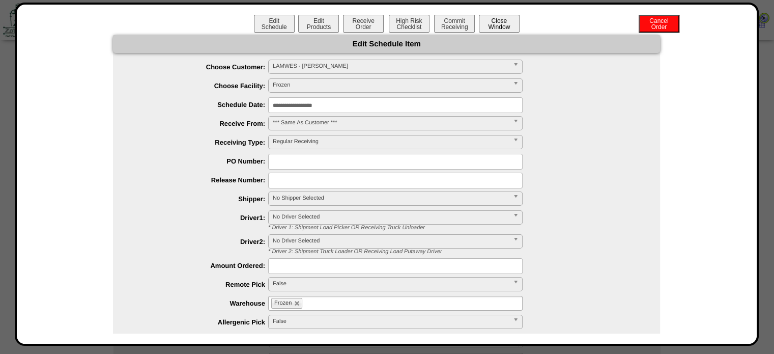
click at [495, 27] on button "Close Window" at bounding box center [499, 24] width 41 height 18
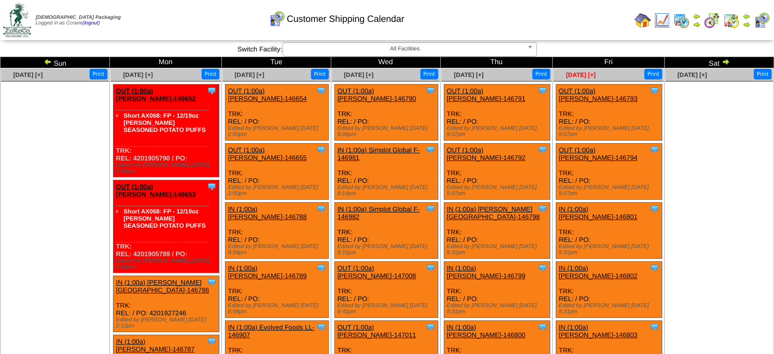
click at [584, 74] on span "Oct 03 [+]" at bounding box center [581, 74] width 30 height 7
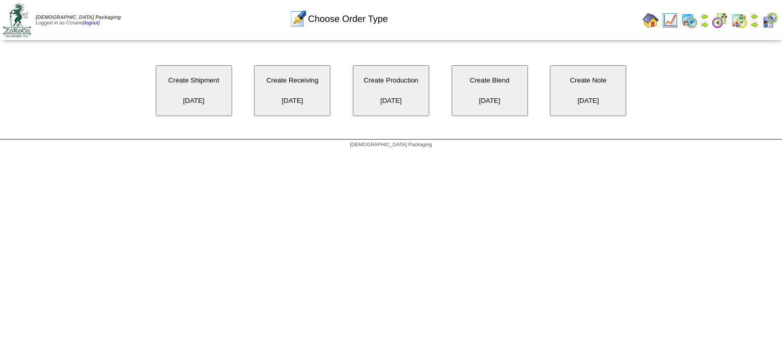
click at [315, 84] on button "Create Receiving 10/03/2025" at bounding box center [292, 90] width 76 height 51
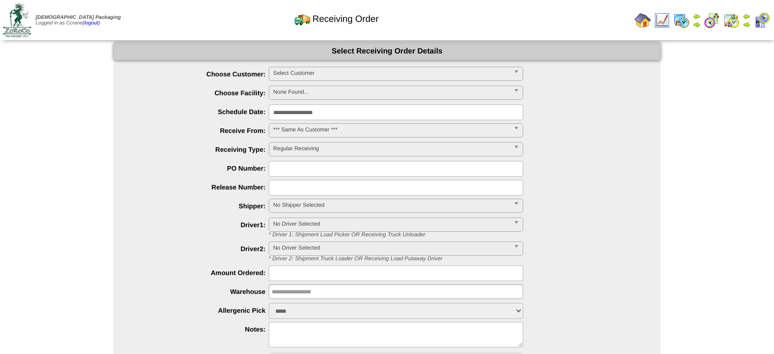
click at [320, 75] on span "Select Customer" at bounding box center [391, 73] width 236 height 12
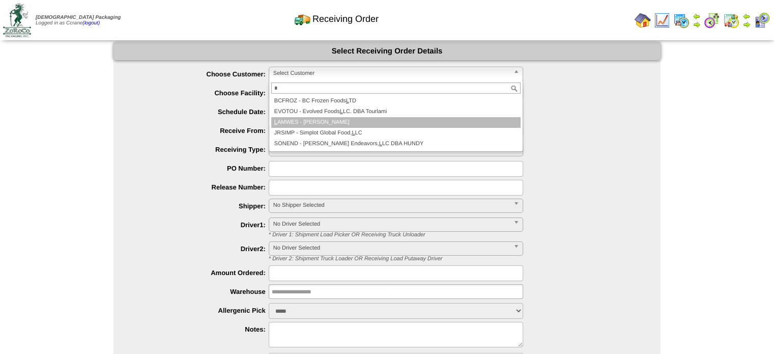
type input "*"
click at [341, 122] on li "L AMWES - [PERSON_NAME]" at bounding box center [395, 122] width 249 height 11
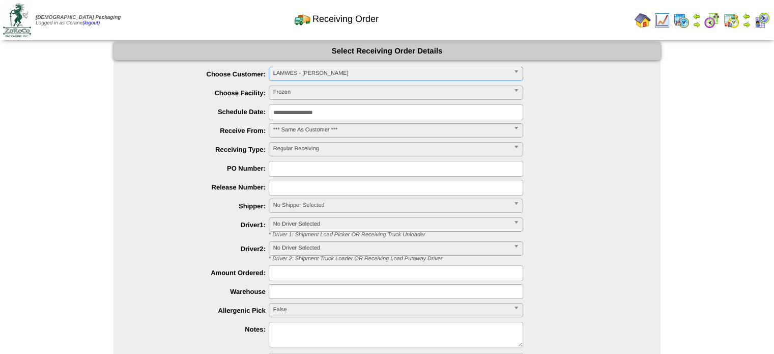
click at [293, 70] on span "Select Customer" at bounding box center [391, 73] width 236 height 12
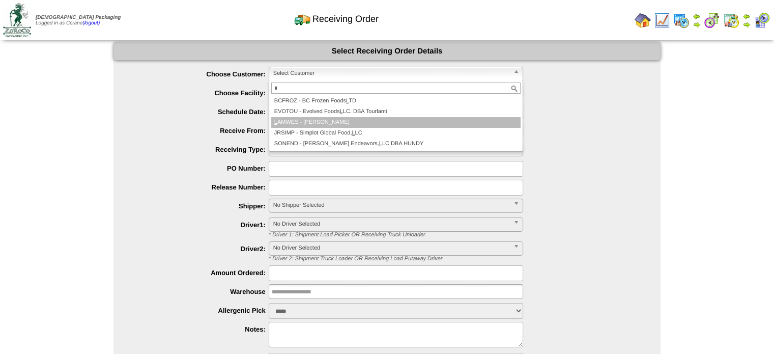
type input "*"
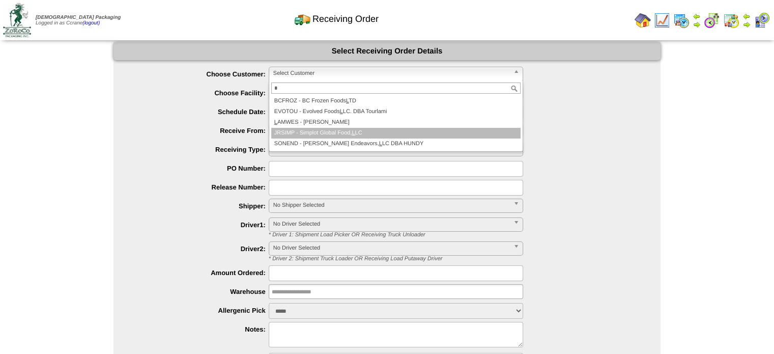
click at [306, 128] on li "JRSIMP - Simplot Global Food, L LC" at bounding box center [395, 133] width 249 height 11
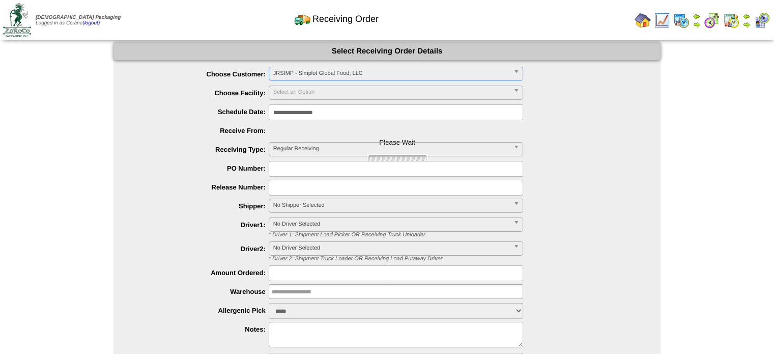
click at [287, 72] on span "JRSIMP - Simplot Global Food, LLC" at bounding box center [391, 73] width 236 height 12
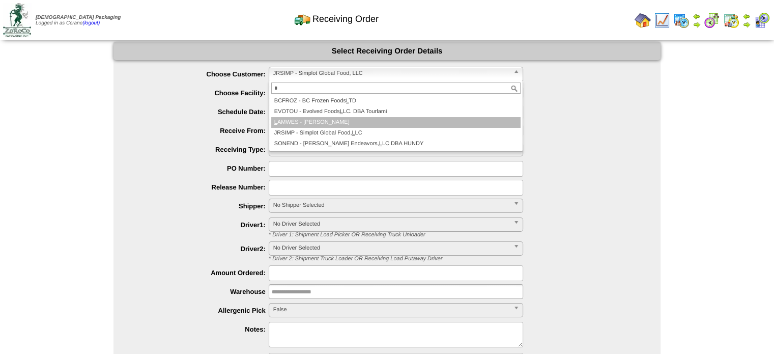
type input "*"
click at [308, 123] on li "L AMWES - [PERSON_NAME]" at bounding box center [395, 122] width 249 height 11
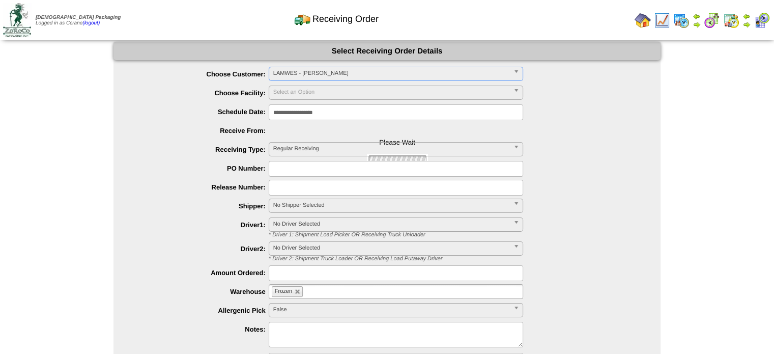
type input "**********"
click at [301, 72] on span "Select Customer" at bounding box center [391, 73] width 236 height 12
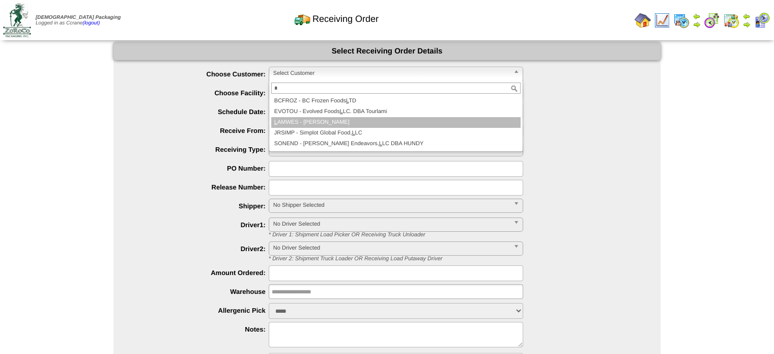
type input "*"
click at [304, 120] on li "L AMWES - [PERSON_NAME]" at bounding box center [395, 122] width 249 height 11
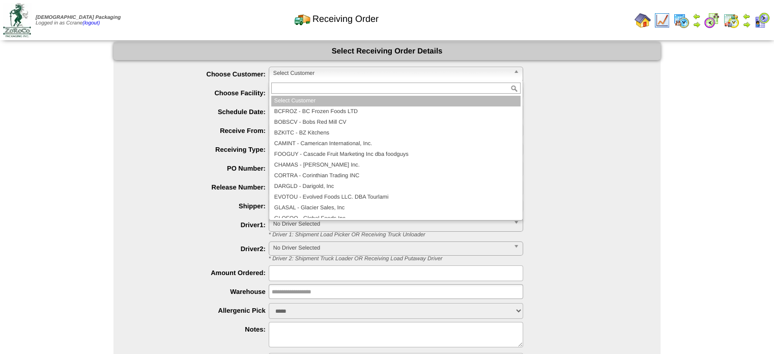
drag, startPoint x: 0, startPoint y: 0, endPoint x: 320, endPoint y: 69, distance: 326.8
click at [320, 69] on span "Select Customer" at bounding box center [391, 73] width 236 height 12
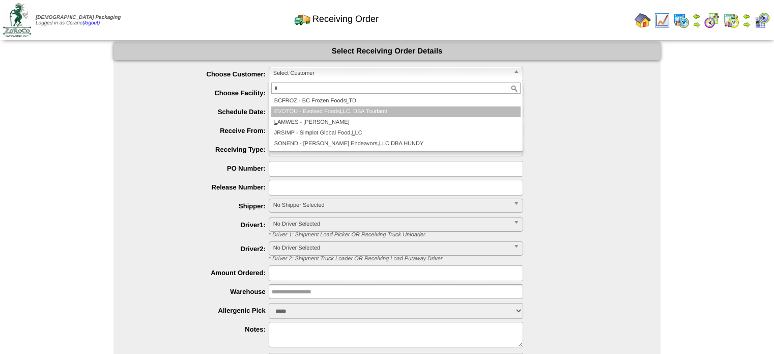
type input "*"
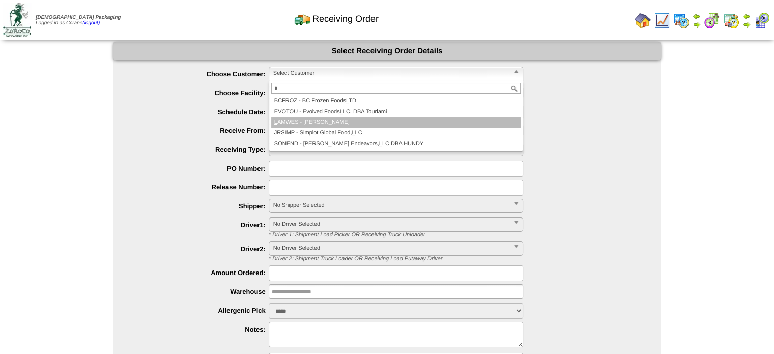
click at [324, 120] on li "L AMWES - [PERSON_NAME]" at bounding box center [395, 122] width 249 height 11
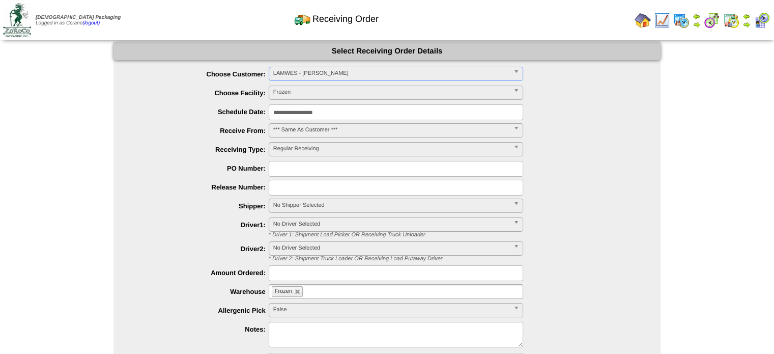
click at [309, 73] on span "Select Customer" at bounding box center [391, 73] width 236 height 12
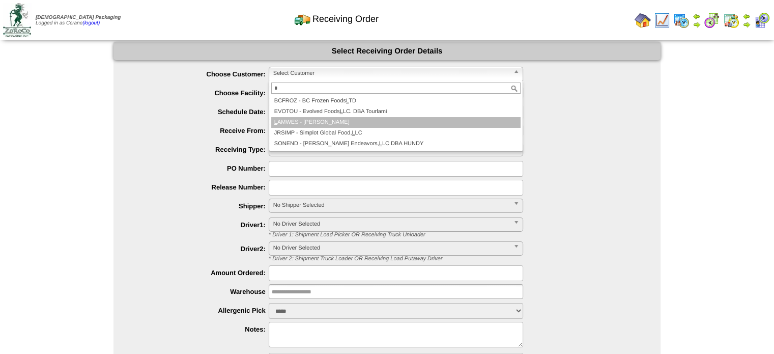
type input "*"
click at [319, 118] on li "L AMWES - Lamb-Weston" at bounding box center [395, 122] width 249 height 11
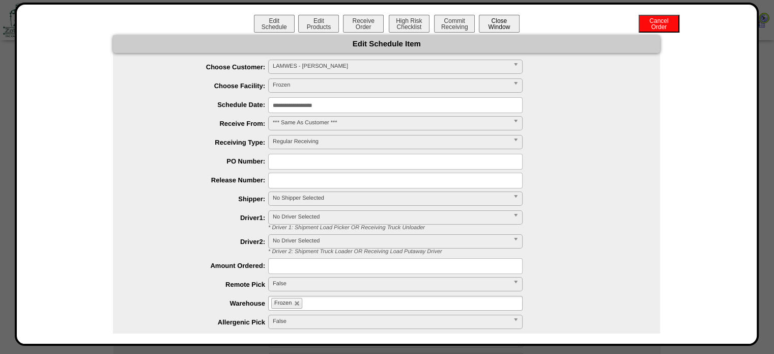
click at [492, 23] on button "Close Window" at bounding box center [499, 24] width 41 height 18
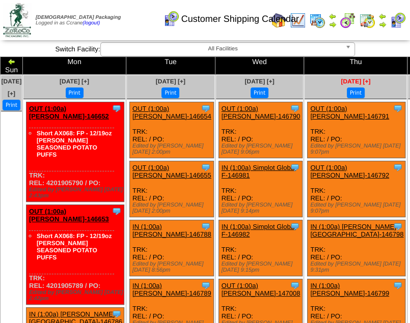
click at [340, 78] on span "Oct 02 [+]" at bounding box center [355, 81] width 30 height 7
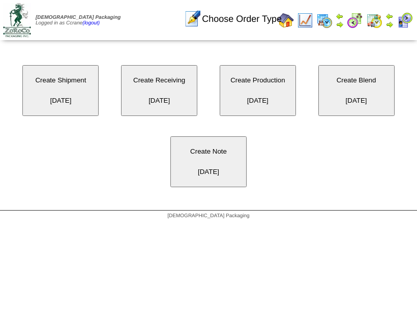
click at [73, 92] on button "Create Shipment [DATE]" at bounding box center [60, 90] width 76 height 51
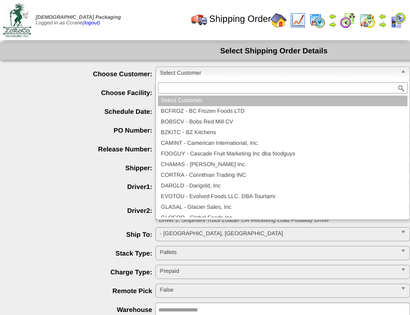
click at [170, 75] on span "Select Customer" at bounding box center [278, 73] width 236 height 12
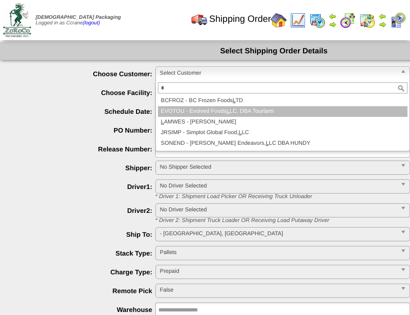
type input "*"
click at [173, 117] on li "L AMWES - [PERSON_NAME]" at bounding box center [282, 122] width 249 height 11
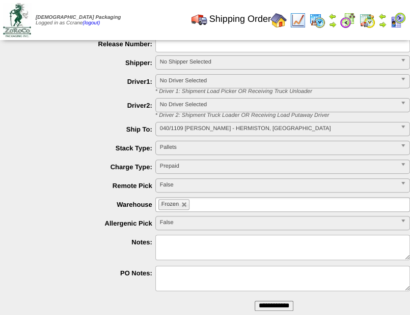
scroll to position [139, 0]
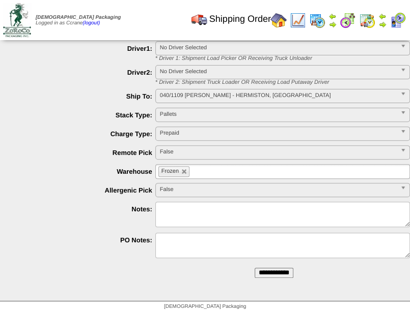
click at [254, 268] on input "**********" at bounding box center [273, 273] width 39 height 10
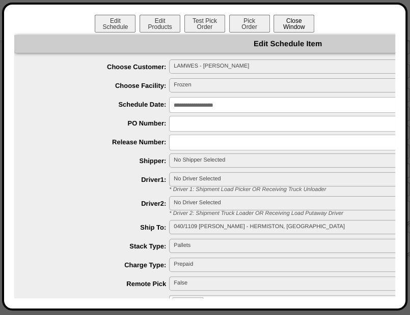
click at [296, 28] on button "Close Window" at bounding box center [293, 24] width 41 height 18
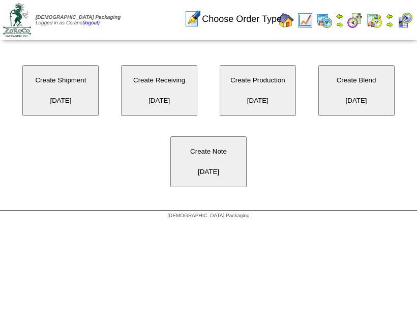
click at [83, 102] on button "Create Shipment [DATE]" at bounding box center [60, 90] width 76 height 51
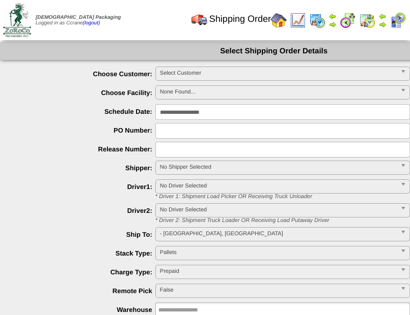
drag, startPoint x: 179, startPoint y: 71, endPoint x: 181, endPoint y: 78, distance: 7.9
click at [179, 72] on span "Select Customer" at bounding box center [278, 73] width 236 height 12
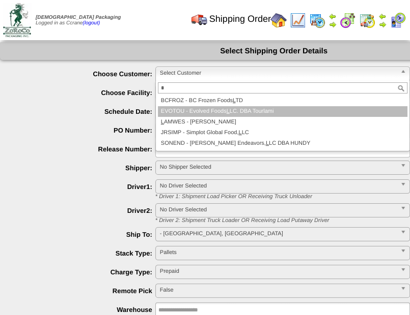
type input "*"
click at [192, 116] on li "EVOTOU - Evolved Foods L LC. DBA Tourlami" at bounding box center [282, 111] width 249 height 11
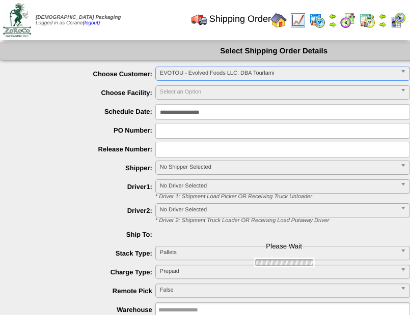
click at [178, 69] on span "EVOTOU - Evolved Foods LLC. DBA Tourlami" at bounding box center [278, 73] width 236 height 12
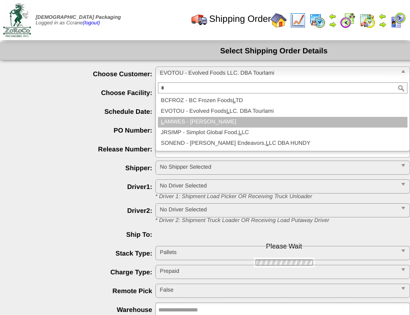
type input "*"
click at [182, 122] on li "L AMWES - [PERSON_NAME]" at bounding box center [282, 122] width 249 height 11
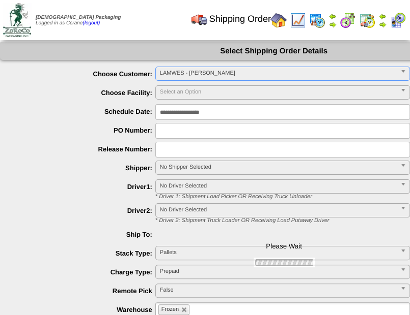
type input "**********"
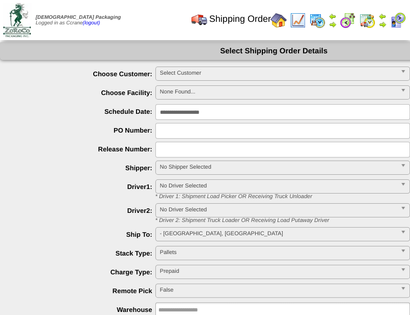
click at [193, 75] on span "Select Customer" at bounding box center [278, 73] width 236 height 12
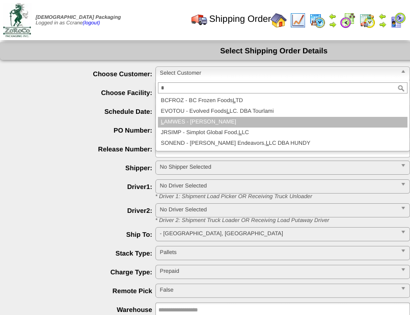
type input "*"
click at [203, 120] on li "L AMWES - [PERSON_NAME]" at bounding box center [282, 122] width 249 height 11
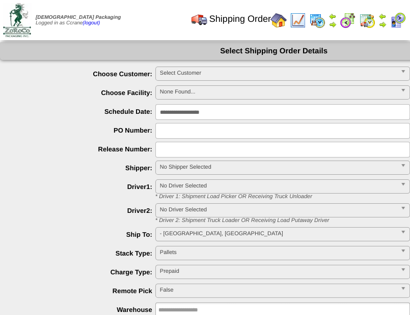
drag, startPoint x: 0, startPoint y: 0, endPoint x: 179, endPoint y: 70, distance: 192.4
click at [179, 70] on span "Select Customer" at bounding box center [278, 73] width 236 height 12
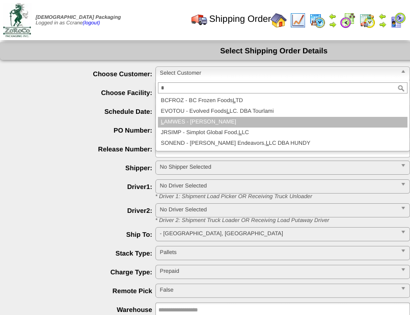
type input "*"
click at [172, 123] on li "L AMWES - [PERSON_NAME]" at bounding box center [282, 122] width 249 height 11
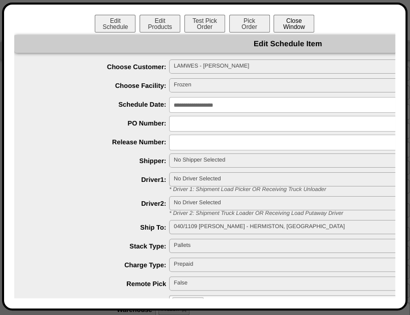
click at [296, 18] on button "Close Window" at bounding box center [293, 24] width 41 height 18
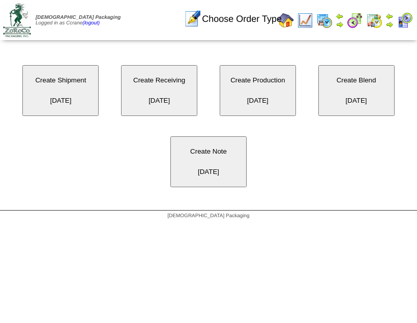
click at [75, 104] on button "Create Shipment [DATE]" at bounding box center [60, 90] width 76 height 51
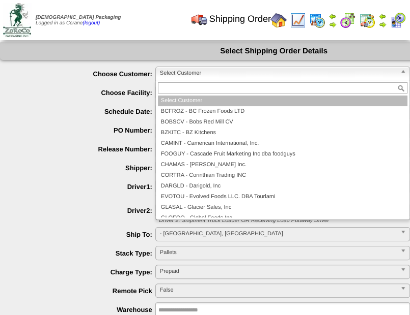
click at [176, 72] on span "Select Customer" at bounding box center [278, 73] width 236 height 12
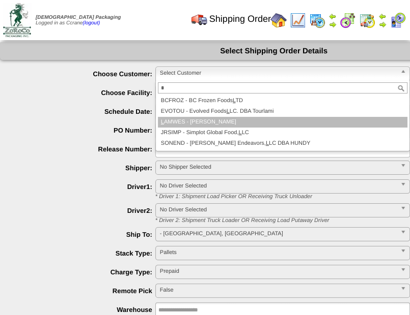
type input "*"
click at [197, 122] on li "L AMWES - [PERSON_NAME]" at bounding box center [282, 122] width 249 height 11
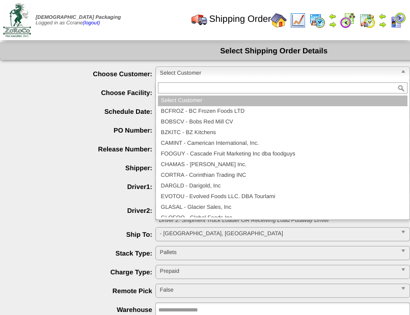
click at [187, 73] on span "Select Customer" at bounding box center [278, 73] width 236 height 12
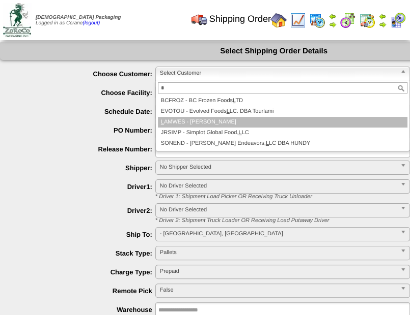
type input "*"
click at [184, 122] on li "L AMWES - Lamb-Weston" at bounding box center [282, 122] width 249 height 11
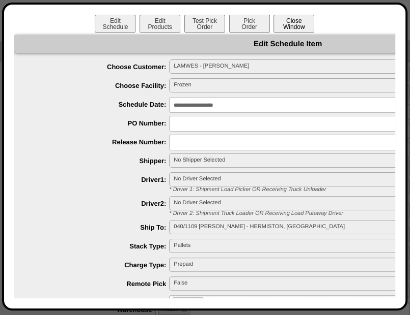
click at [292, 25] on button "Close Window" at bounding box center [293, 24] width 41 height 18
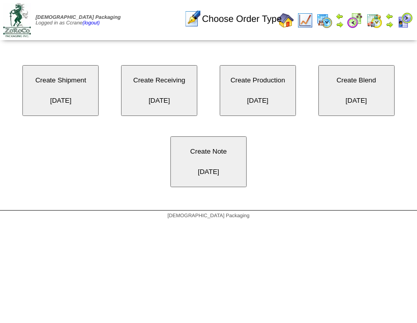
click at [74, 93] on button "Create Shipment [DATE]" at bounding box center [60, 90] width 76 height 51
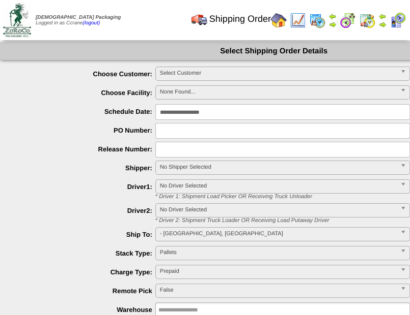
click at [170, 74] on span "Select Customer" at bounding box center [278, 73] width 236 height 12
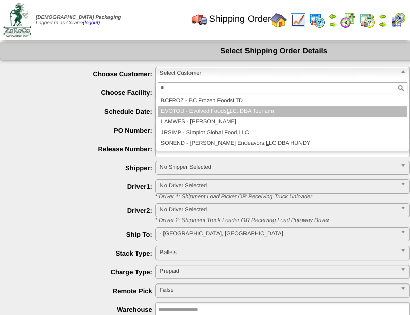
type input "*"
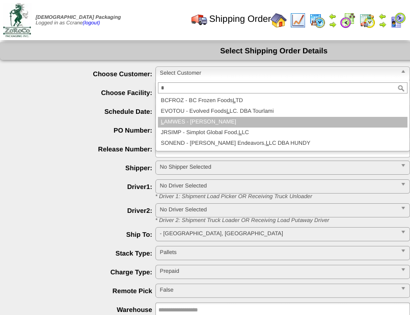
click at [184, 121] on li "L AMWES - [PERSON_NAME]" at bounding box center [282, 122] width 249 height 11
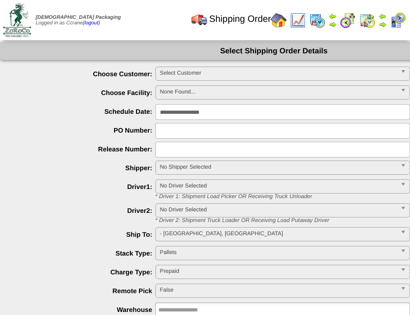
click at [199, 71] on span "Select Customer" at bounding box center [278, 73] width 236 height 12
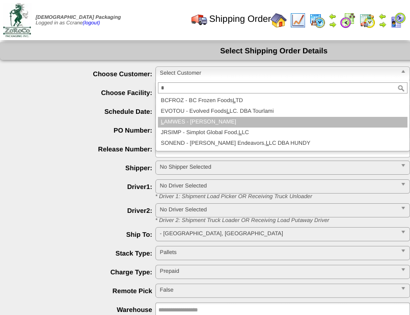
type input "*"
click at [204, 118] on li "L AMWES - Lamb-Weston" at bounding box center [282, 122] width 249 height 11
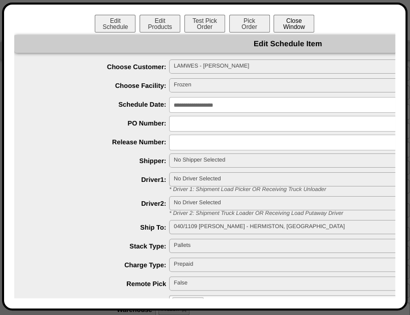
click at [305, 24] on button "Close Window" at bounding box center [293, 24] width 41 height 18
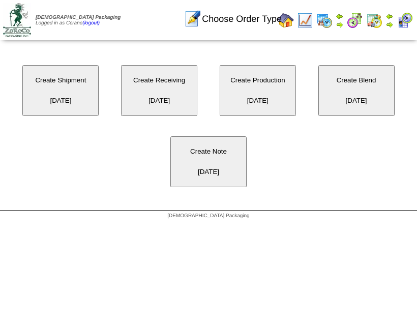
click at [79, 96] on button "Create Shipment [DATE]" at bounding box center [60, 90] width 76 height 51
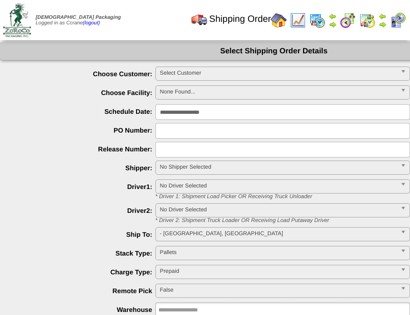
click at [160, 69] on span "Select Customer" at bounding box center [278, 73] width 236 height 12
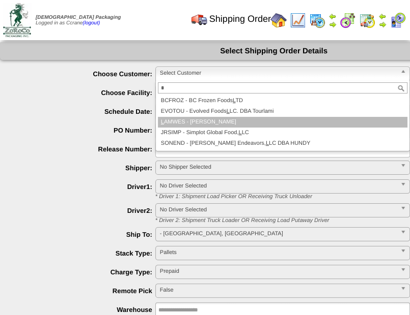
type input "*"
click at [193, 126] on li "L AMWES - [PERSON_NAME]" at bounding box center [282, 122] width 249 height 11
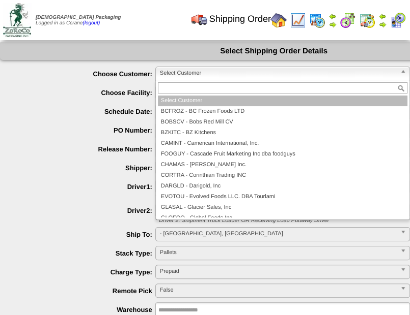
drag, startPoint x: 193, startPoint y: 75, endPoint x: 193, endPoint y: 84, distance: 9.2
click at [193, 76] on span "Select Customer" at bounding box center [278, 73] width 236 height 12
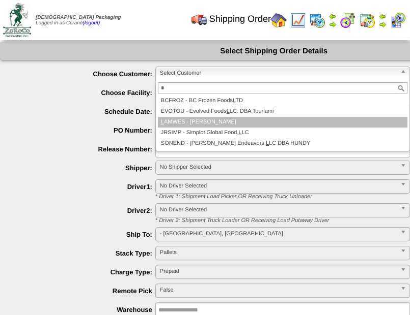
type input "*"
click at [209, 118] on li "L AMWES - [PERSON_NAME]" at bounding box center [282, 122] width 249 height 11
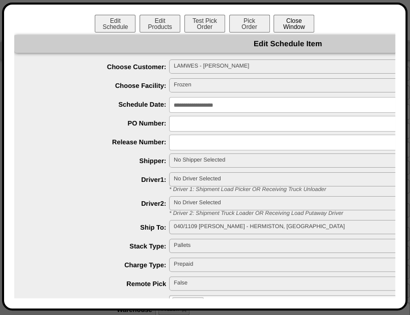
click at [297, 25] on button "Close Window" at bounding box center [293, 24] width 41 height 18
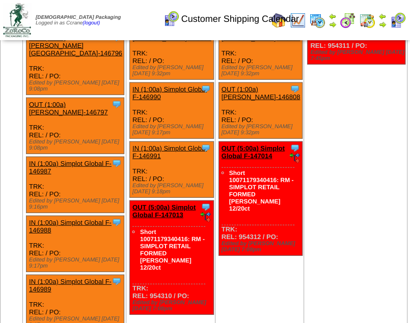
scroll to position [1269, 0]
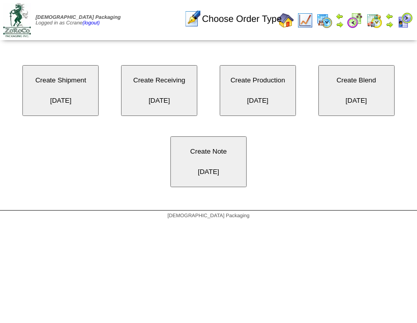
click at [60, 92] on button "Create Shipment [DATE]" at bounding box center [60, 90] width 76 height 51
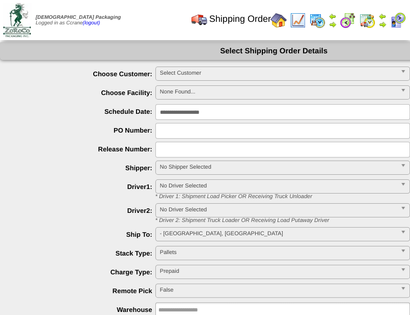
click at [178, 73] on span "Select Customer" at bounding box center [278, 73] width 236 height 12
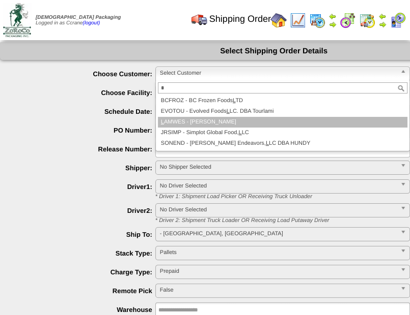
type input "*"
click at [187, 118] on li "L AMWES - Lamb-Weston" at bounding box center [282, 122] width 249 height 11
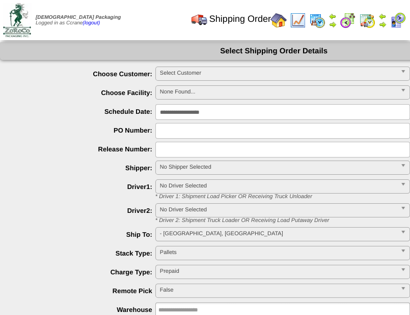
click at [186, 73] on span "Select Customer" at bounding box center [278, 73] width 236 height 12
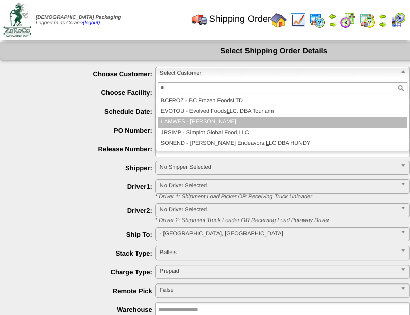
type input "*"
click at [196, 120] on li "L AMWES - Lamb-Weston" at bounding box center [282, 122] width 249 height 11
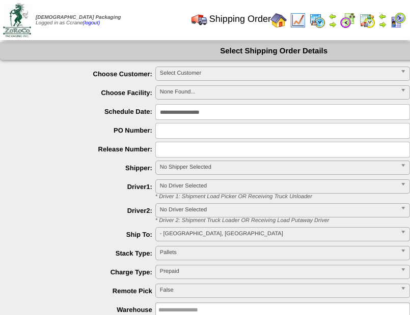
click at [187, 72] on span "Select Customer" at bounding box center [278, 73] width 236 height 12
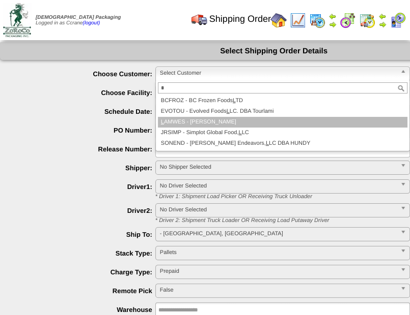
type input "*"
click at [187, 120] on li "L AMWES - [PERSON_NAME]" at bounding box center [282, 122] width 249 height 11
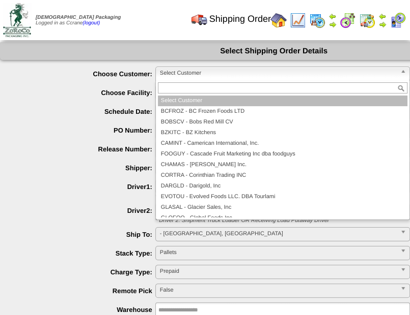
click at [173, 74] on span "Select Customer" at bounding box center [278, 73] width 236 height 12
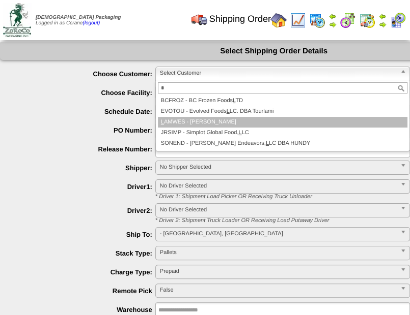
type input "*"
click at [196, 117] on li "L AMWES - Lamb-Weston" at bounding box center [282, 122] width 249 height 11
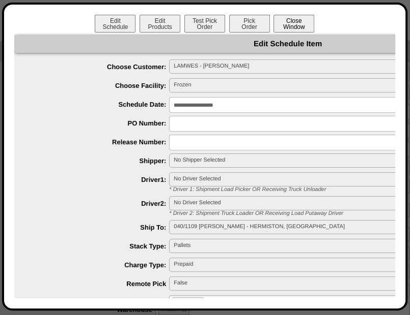
click at [298, 26] on button "Close Window" at bounding box center [293, 24] width 41 height 18
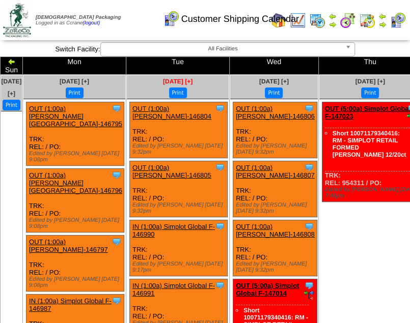
click at [163, 78] on span "Oct 07 [+]" at bounding box center [178, 81] width 30 height 7
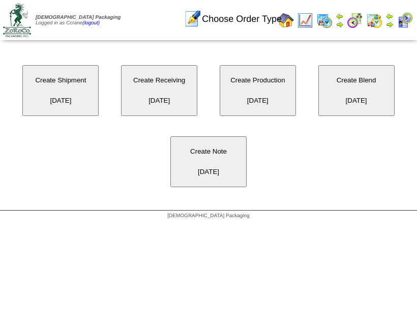
click at [72, 97] on button "Create Shipment [DATE]" at bounding box center [60, 90] width 76 height 51
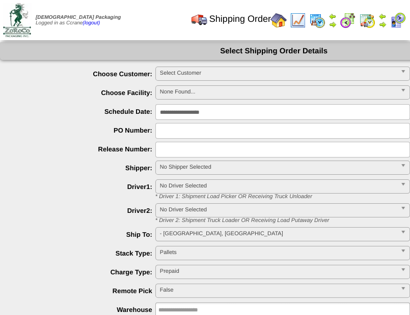
click at [168, 70] on span "Select Customer" at bounding box center [278, 73] width 236 height 12
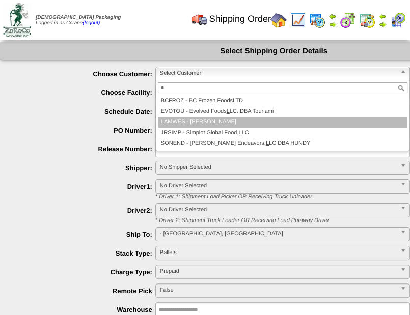
type input "*"
click at [185, 124] on li "L AMWES - [PERSON_NAME]" at bounding box center [282, 122] width 249 height 11
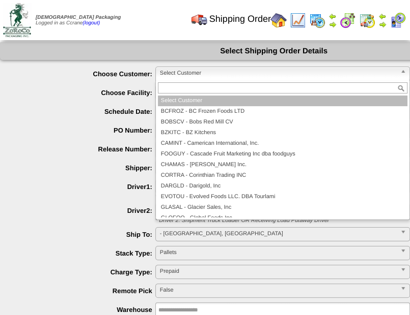
click at [176, 69] on span "Select Customer" at bounding box center [278, 73] width 236 height 12
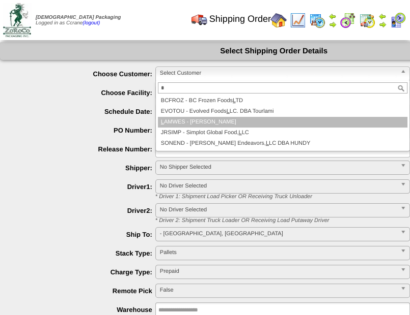
type input "*"
click at [194, 126] on li "L AMWES - [PERSON_NAME]" at bounding box center [282, 122] width 249 height 11
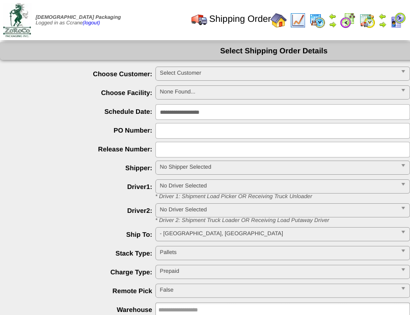
click at [187, 73] on span "Select Customer" at bounding box center [278, 73] width 236 height 12
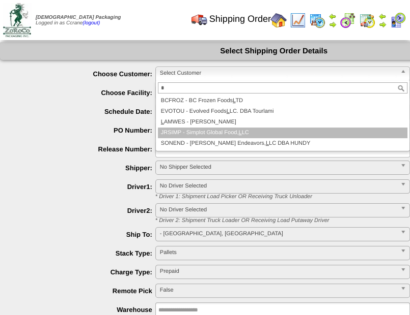
type input "*"
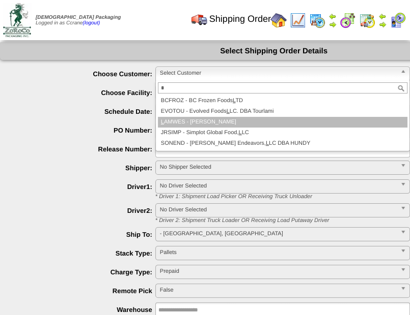
click at [181, 124] on li "L AMWES - [PERSON_NAME]" at bounding box center [282, 122] width 249 height 11
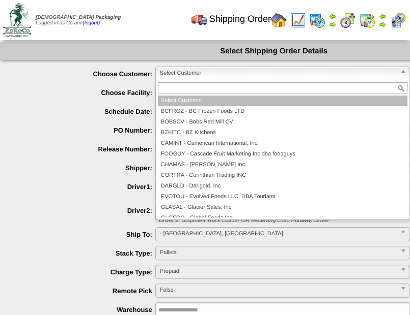
click at [220, 70] on span "Select Customer" at bounding box center [278, 73] width 236 height 12
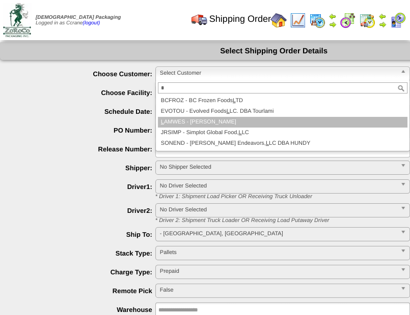
type input "*"
click at [204, 120] on li "L AMWES - [PERSON_NAME]" at bounding box center [282, 122] width 249 height 11
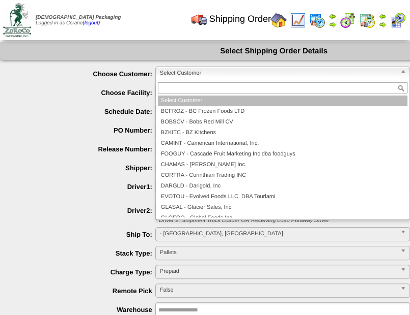
click at [197, 74] on span "Select Customer" at bounding box center [278, 73] width 236 height 12
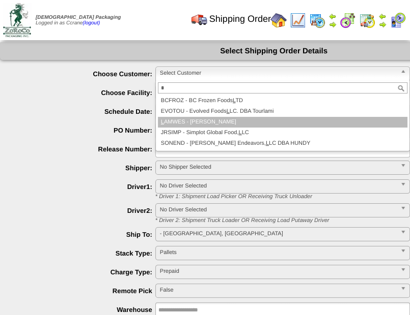
type input "*"
click at [204, 120] on li "L AMWES - [PERSON_NAME]" at bounding box center [282, 122] width 249 height 11
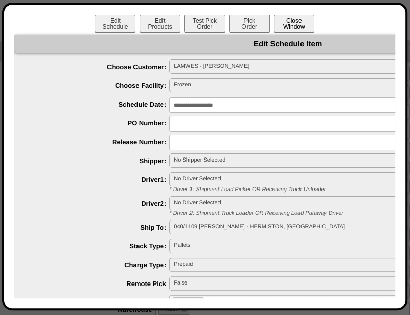
click at [292, 27] on button "Close Window" at bounding box center [293, 24] width 41 height 18
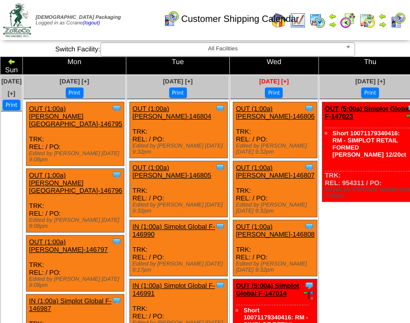
click at [259, 78] on span "[DATE] [+]" at bounding box center [274, 81] width 30 height 7
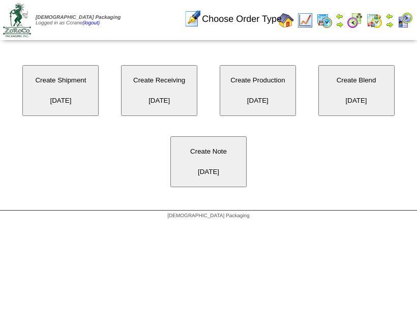
click at [78, 99] on button "Create Shipment [DATE]" at bounding box center [60, 90] width 76 height 51
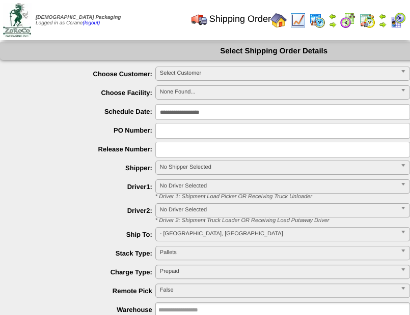
click at [177, 69] on span "Select Customer" at bounding box center [278, 73] width 236 height 12
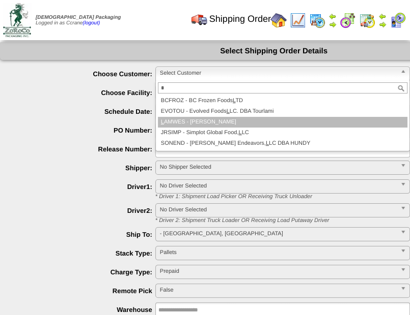
type input "*"
click at [194, 123] on li "L AMWES - [PERSON_NAME]" at bounding box center [282, 122] width 249 height 11
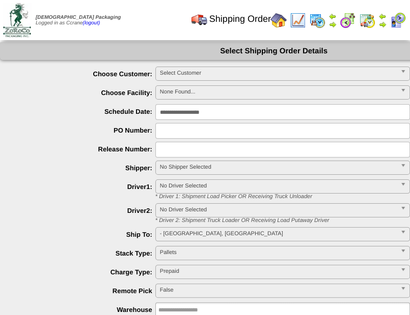
click at [189, 69] on span "Select Customer" at bounding box center [278, 73] width 236 height 12
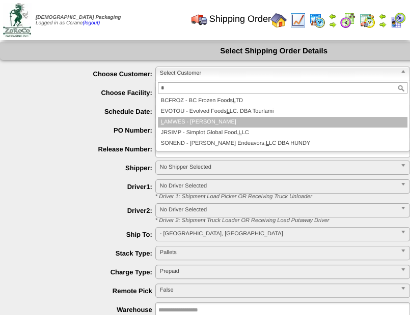
type input "*"
click at [198, 128] on li "JRSIMP - Simplot Global Food, L LC" at bounding box center [282, 133] width 249 height 11
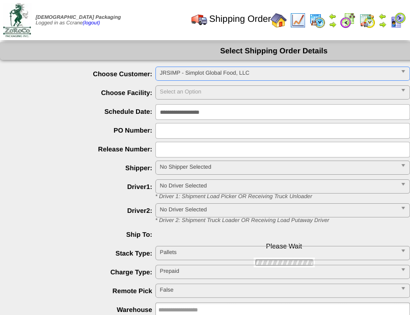
scroll to position [70, 0]
click at [182, 72] on span "JRSIMP - Simplot Global Food, LLC" at bounding box center [278, 73] width 236 height 12
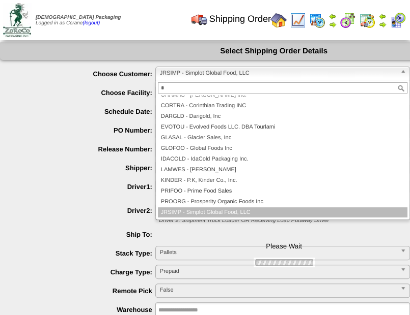
scroll to position [0, 0]
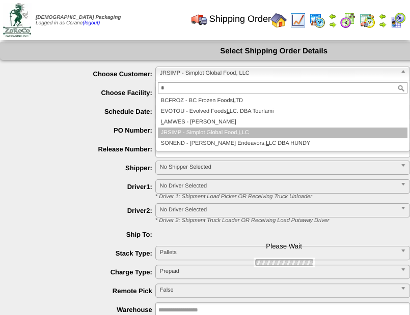
type input "*"
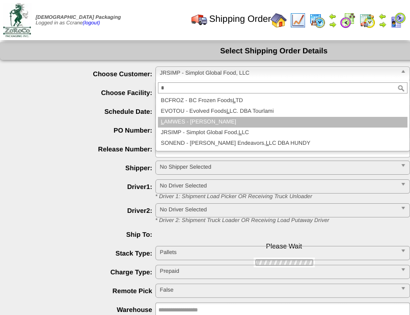
click at [187, 121] on li "L AMWES - [PERSON_NAME]" at bounding box center [282, 122] width 249 height 11
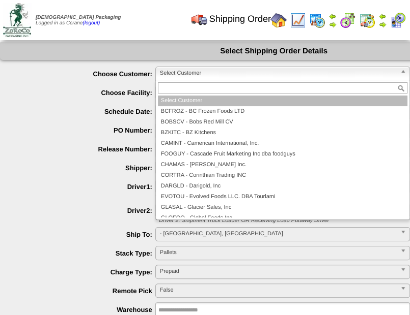
click at [196, 74] on span "Select Customer" at bounding box center [278, 73] width 236 height 12
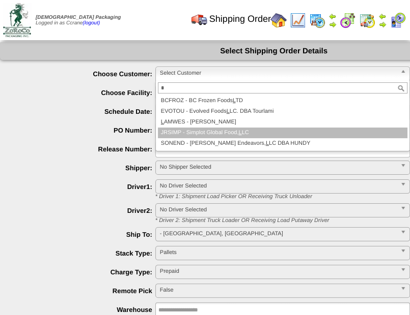
type input "*"
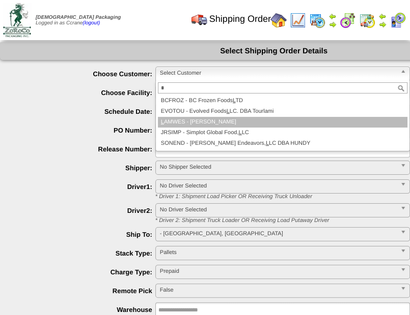
click at [193, 120] on li "L AMWES - [PERSON_NAME]" at bounding box center [282, 122] width 249 height 11
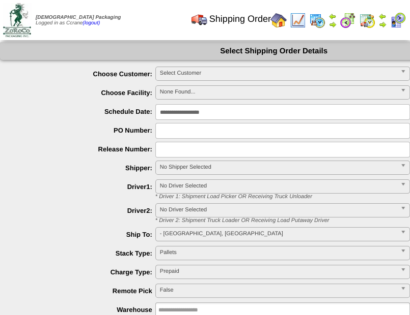
click at [176, 68] on span "Select Customer" at bounding box center [278, 73] width 236 height 12
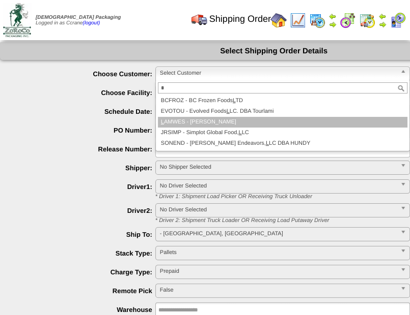
type input "*"
click at [183, 124] on li "L AMWES - Lamb-Weston" at bounding box center [282, 122] width 249 height 11
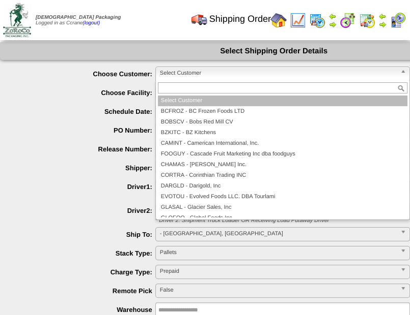
click at [188, 71] on span "Select Customer" at bounding box center [278, 73] width 236 height 12
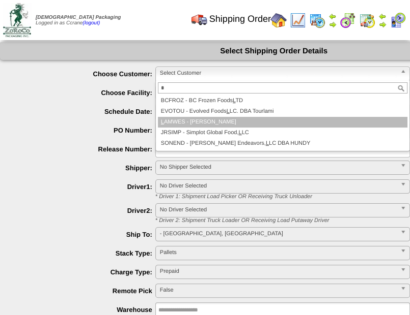
type input "*"
click at [191, 124] on li "L AMWES - Lamb-Weston" at bounding box center [282, 122] width 249 height 11
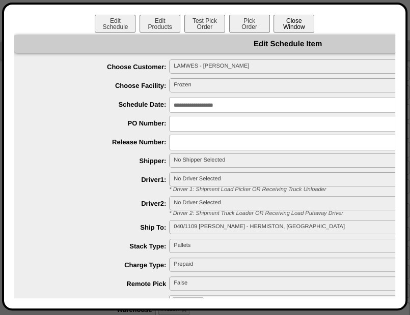
click at [294, 26] on button "Close Window" at bounding box center [293, 24] width 41 height 18
